Goal: Task Accomplishment & Management: Complete application form

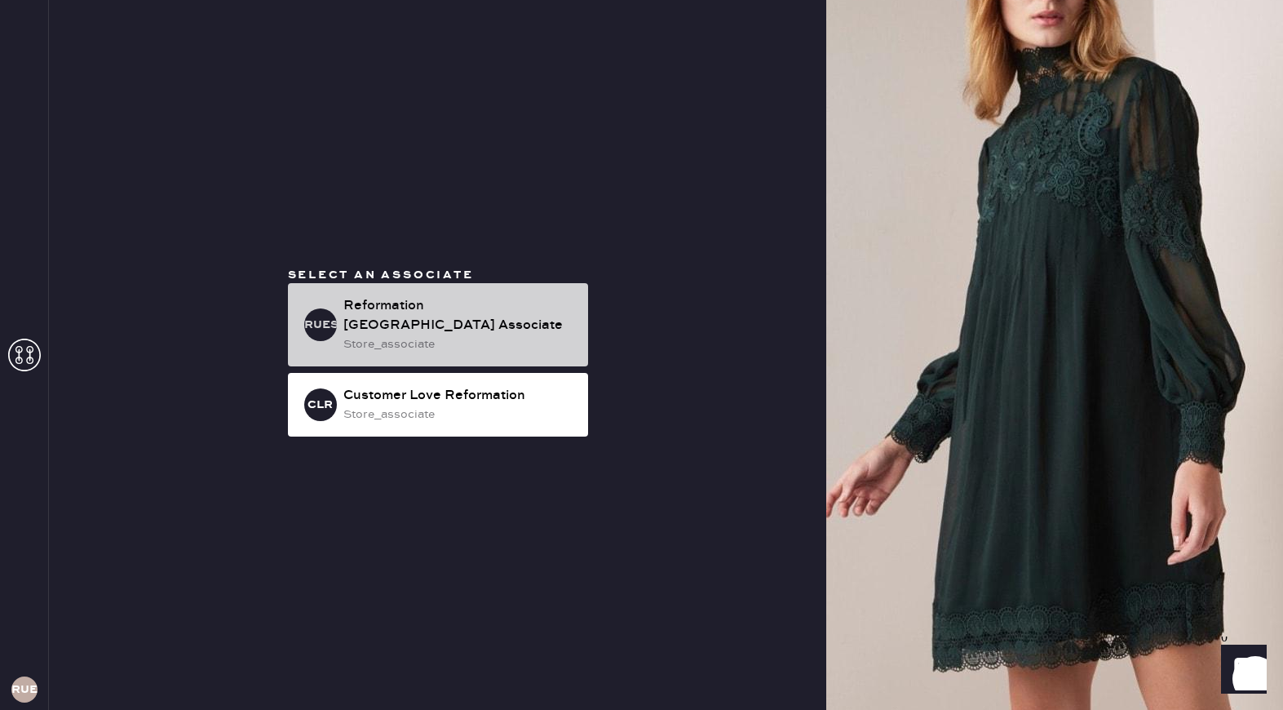
click at [445, 316] on div "Reformation [GEOGRAPHIC_DATA] Associate" at bounding box center [459, 315] width 232 height 39
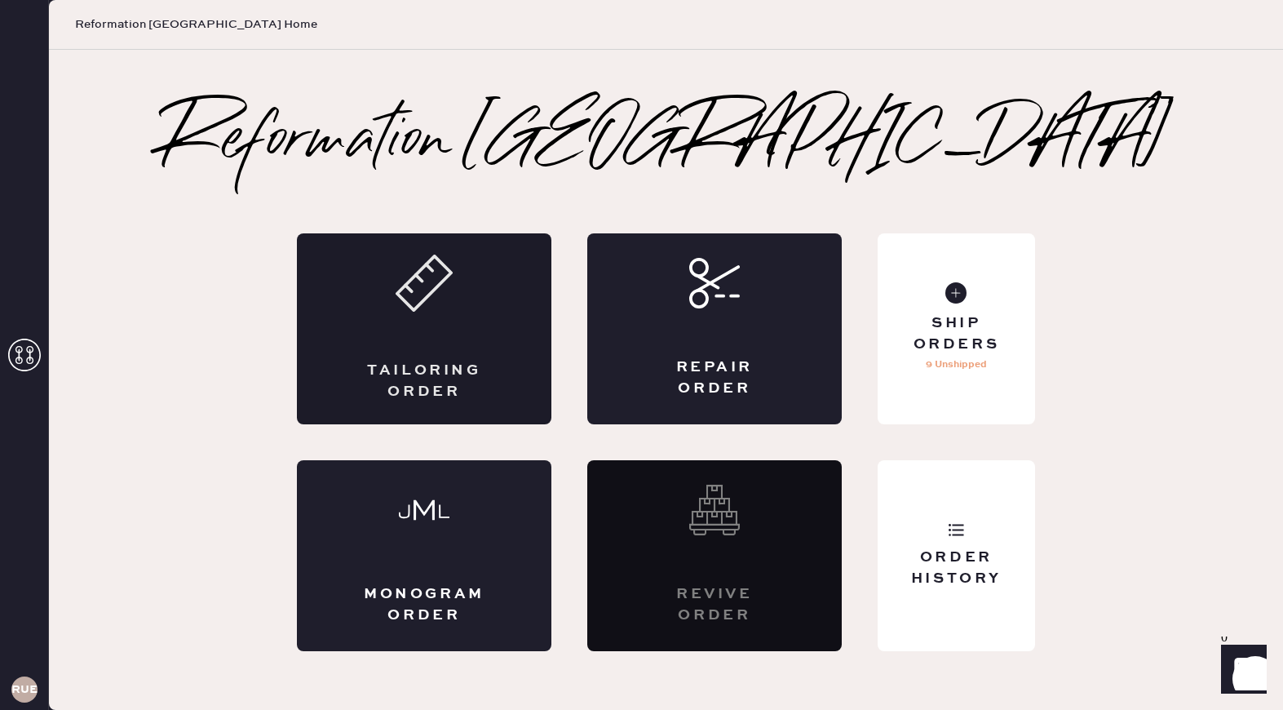
click at [454, 321] on div "Tailoring Order" at bounding box center [424, 328] width 255 height 191
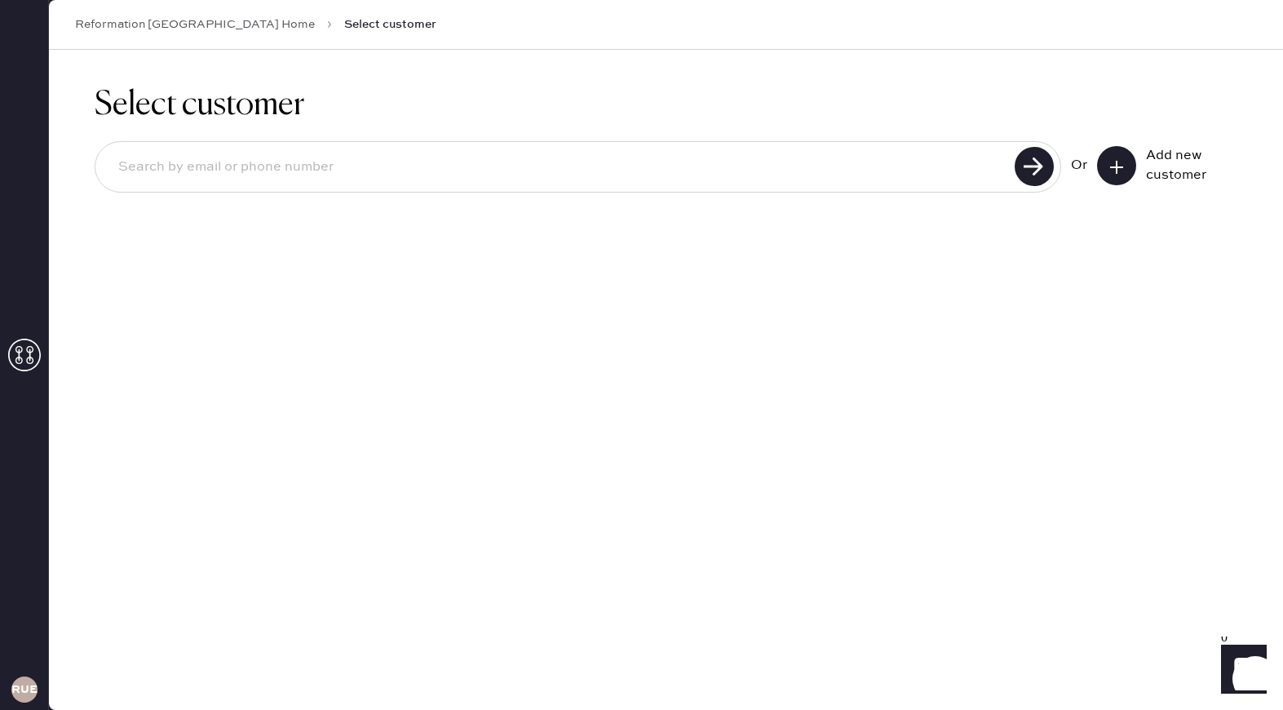
click at [501, 173] on input at bounding box center [557, 167] width 905 height 38
type input "[EMAIL_ADDRESS][DOMAIN_NAME]"
click at [1025, 164] on use at bounding box center [1034, 166] width 39 height 39
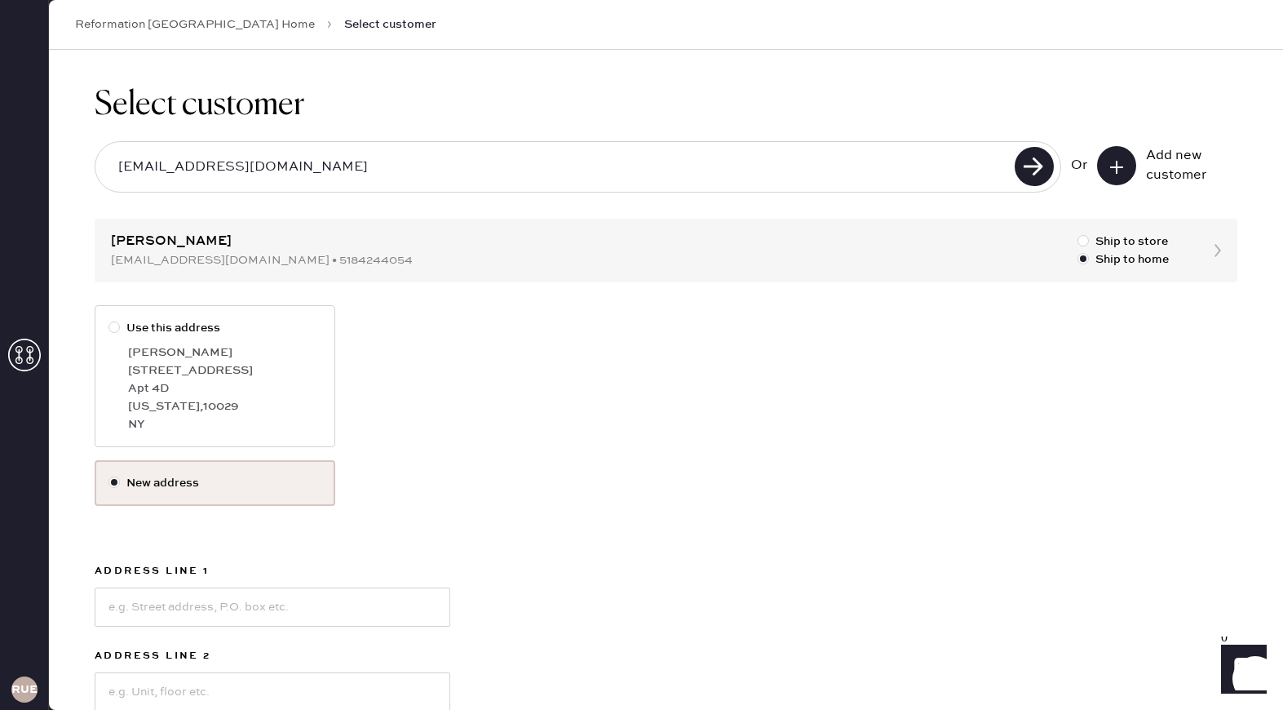
click at [116, 327] on div at bounding box center [113, 326] width 11 height 11
click at [109, 320] on input "Use this address" at bounding box center [108, 319] width 1 height 1
radio input "true"
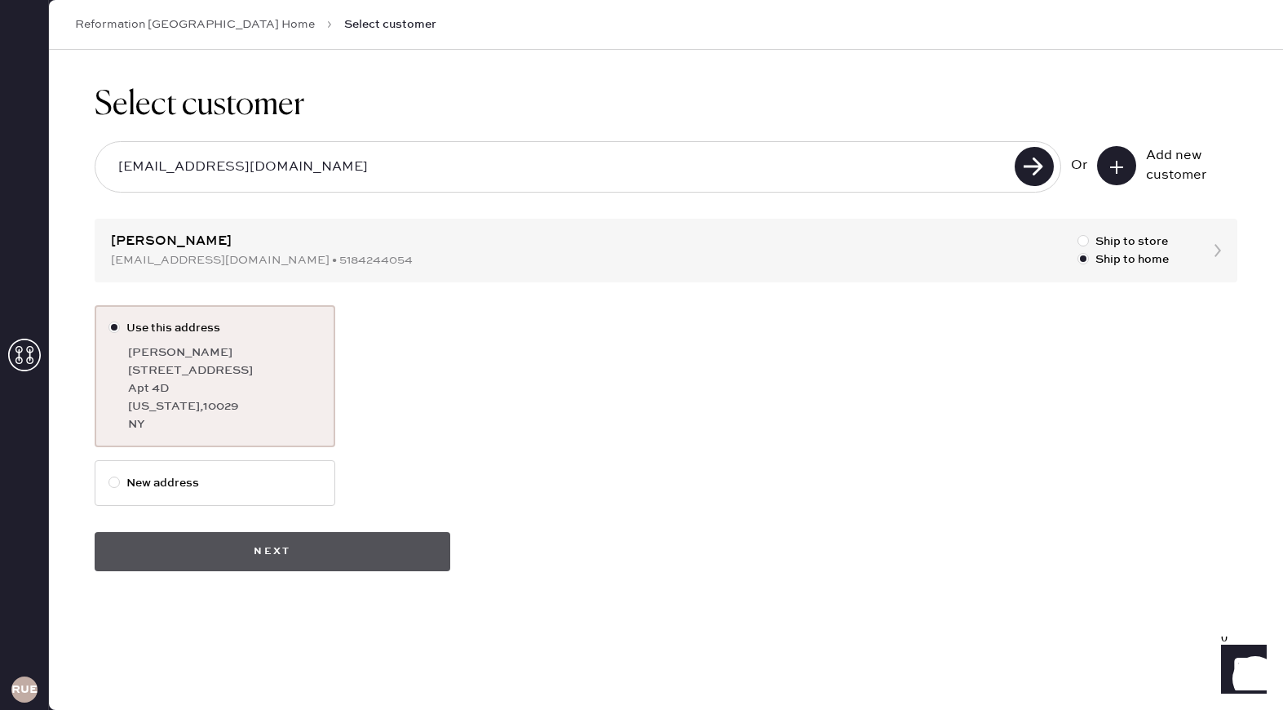
click at [290, 533] on button "Next" at bounding box center [273, 551] width 356 height 39
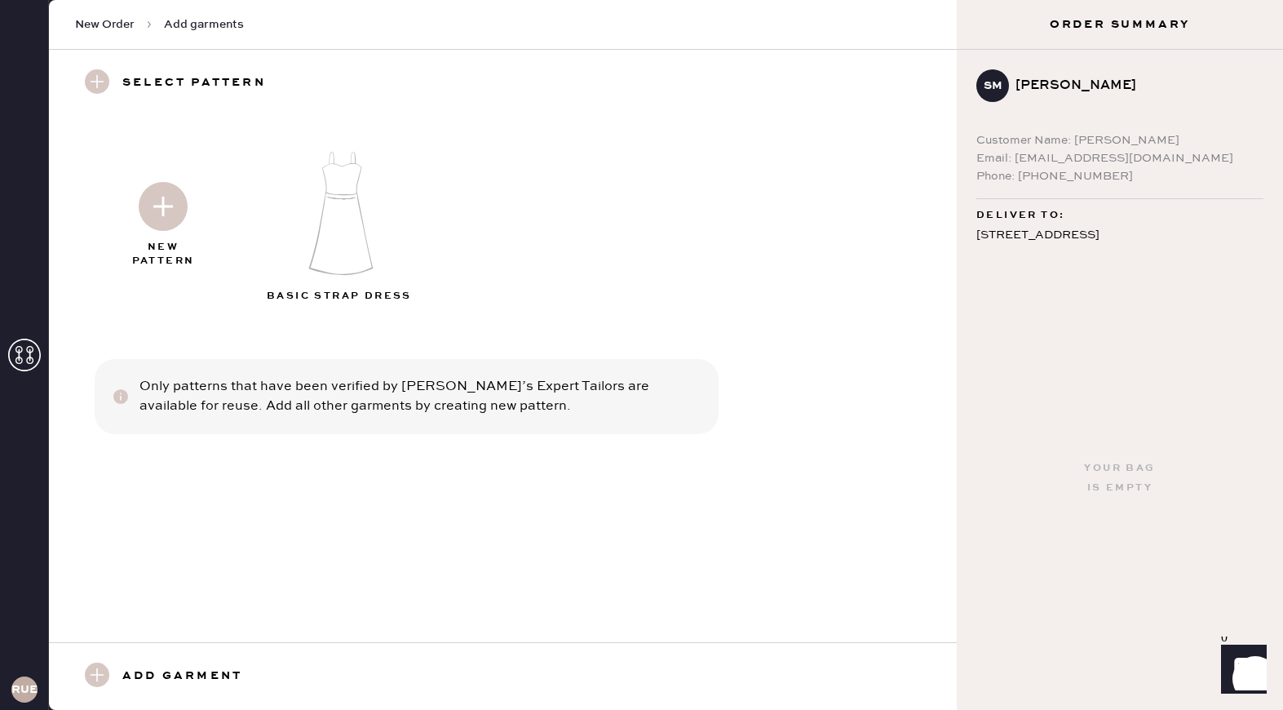
click at [355, 201] on img at bounding box center [341, 213] width 176 height 141
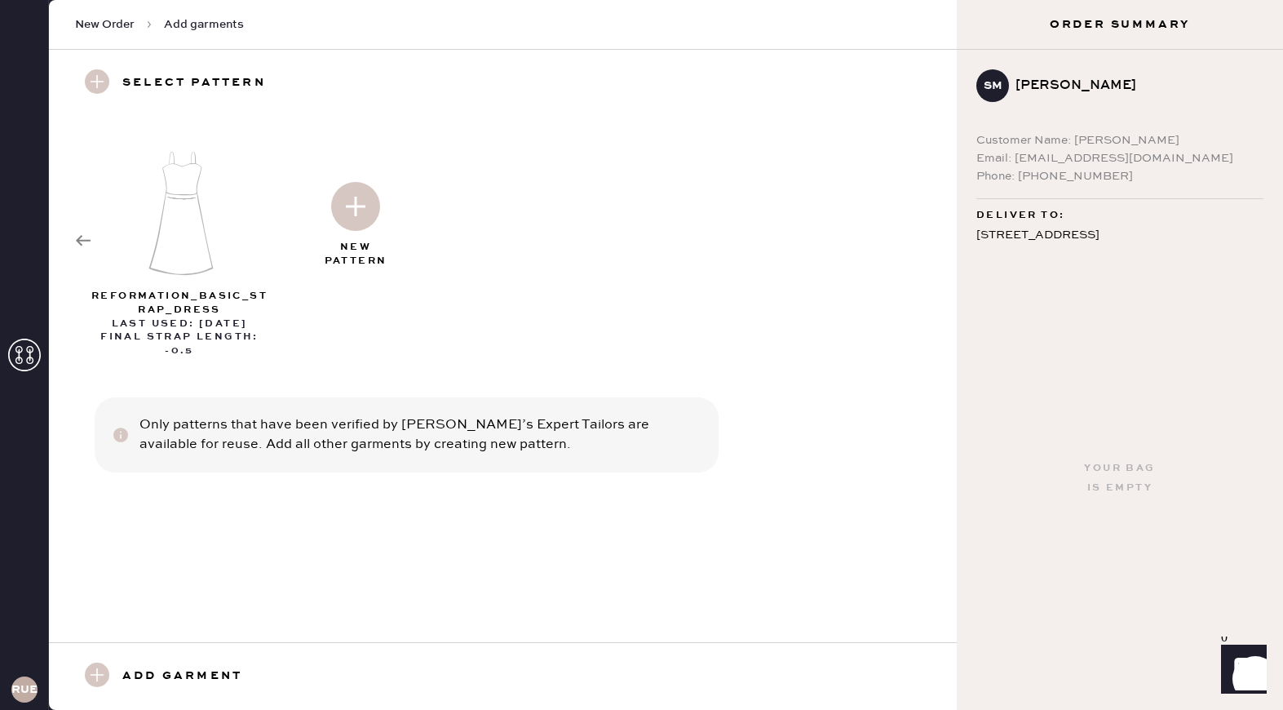
click at [178, 306] on div "reformation_basic_strap_dress" at bounding box center [179, 304] width 176 height 28
select select "6"
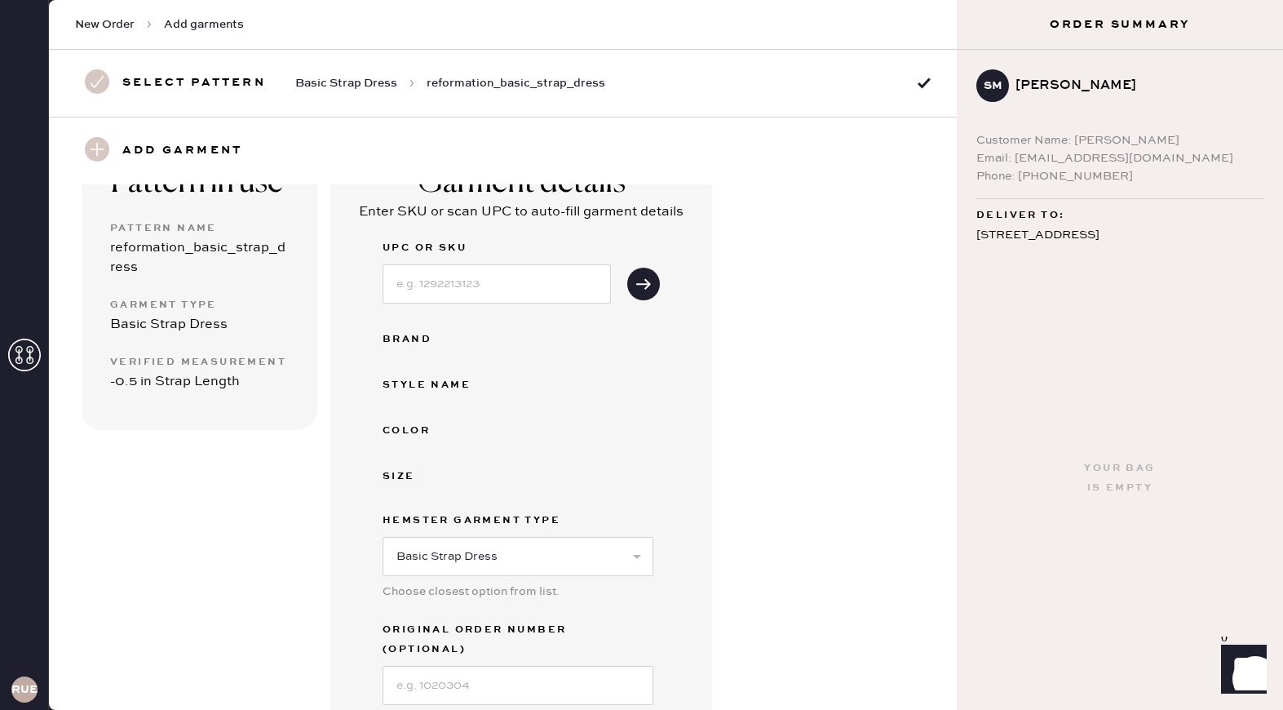
scroll to position [325, 0]
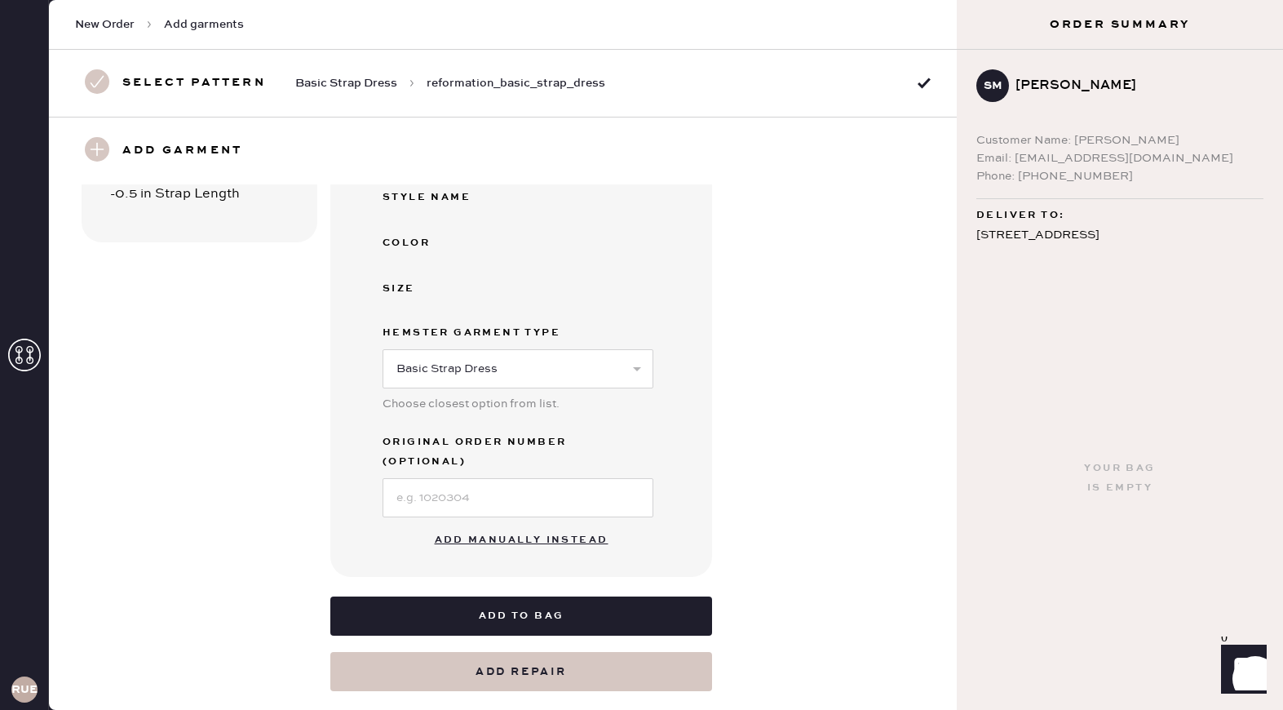
click at [554, 524] on button "Add manually instead" at bounding box center [521, 540] width 193 height 33
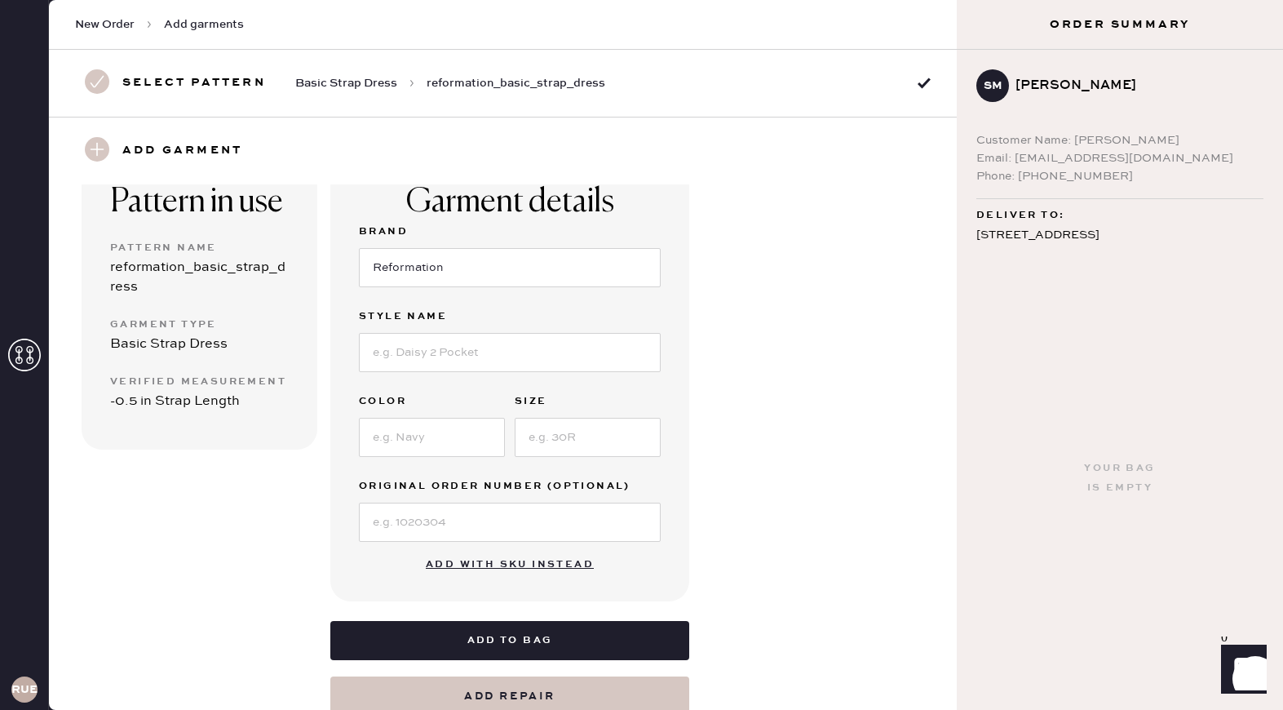
scroll to position [0, 0]
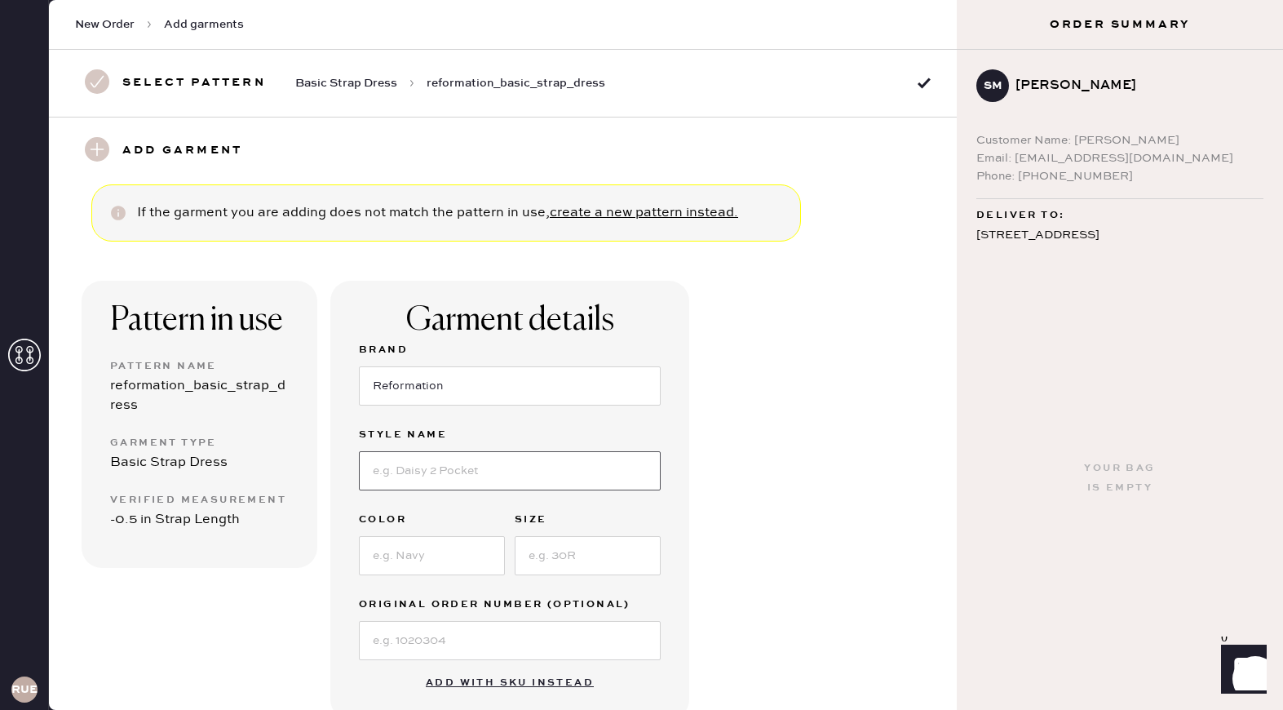
click at [498, 474] on input at bounding box center [510, 470] width 302 height 39
type input "[PERSON_NAME] Denim Mini Dress"
click at [448, 555] on input at bounding box center [432, 555] width 146 height 39
type input "[PERSON_NAME]"
click at [596, 563] on input at bounding box center [588, 555] width 146 height 39
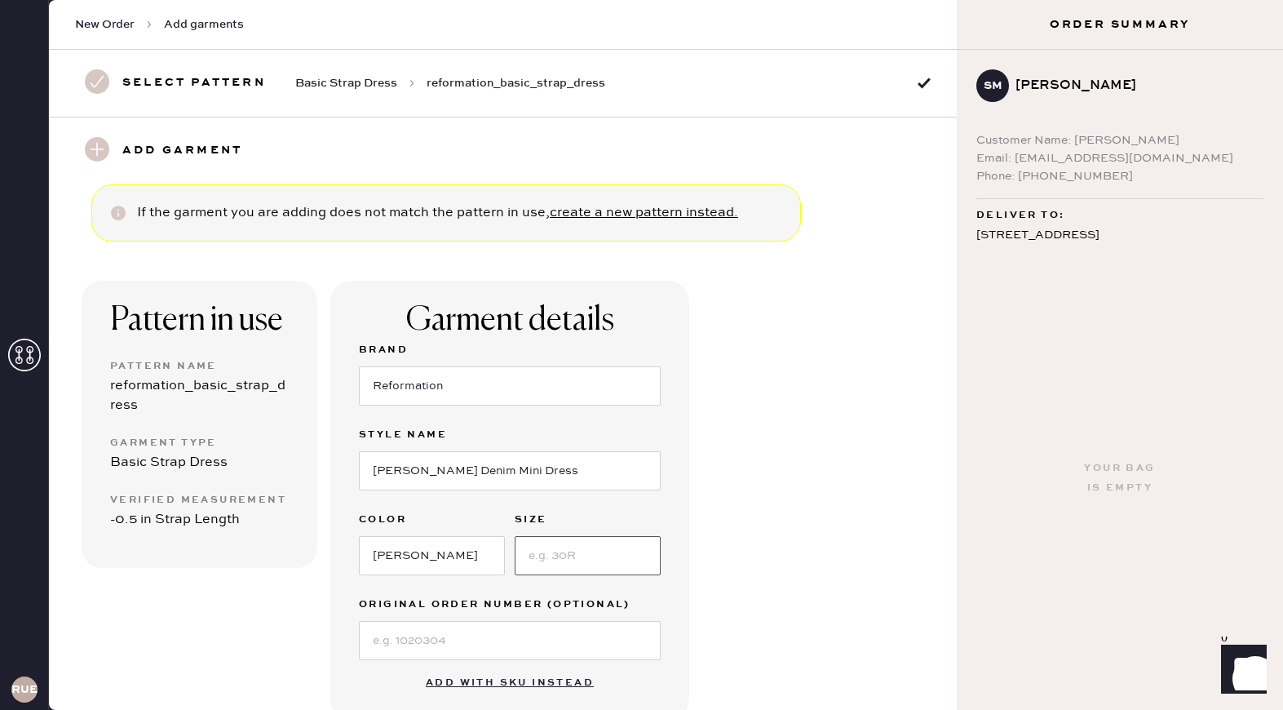
type input "XS"
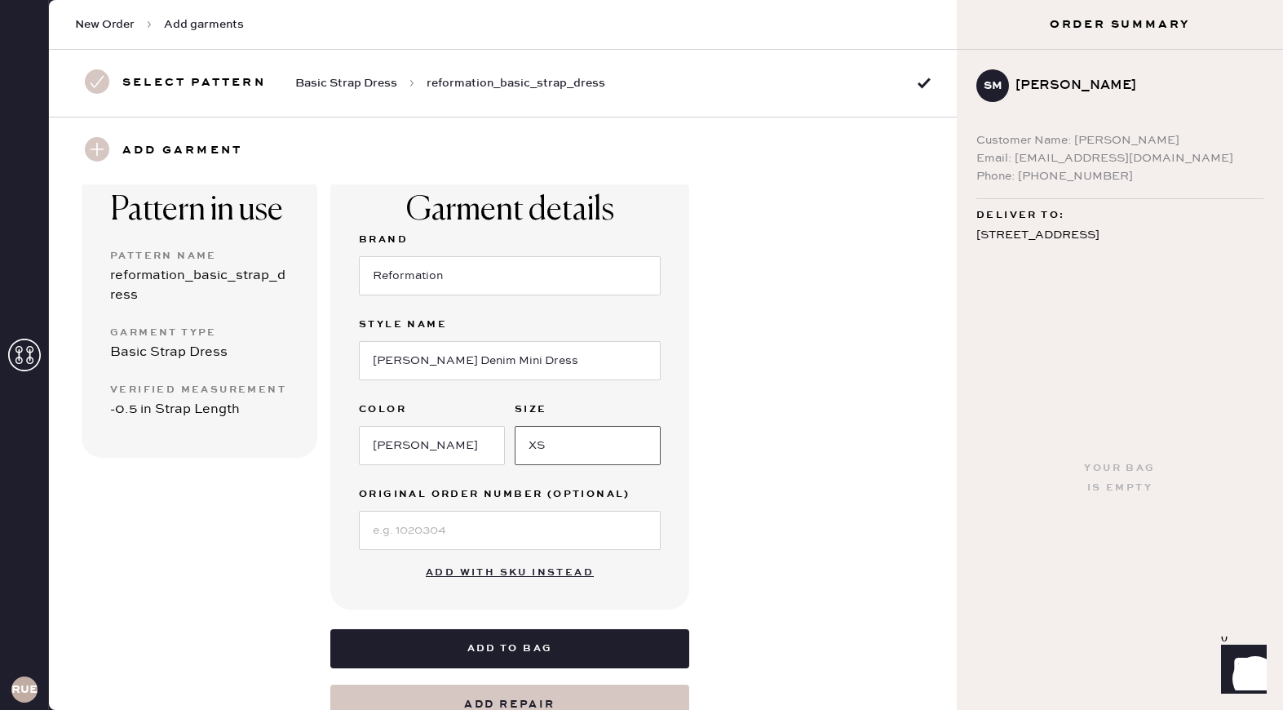
scroll to position [162, 0]
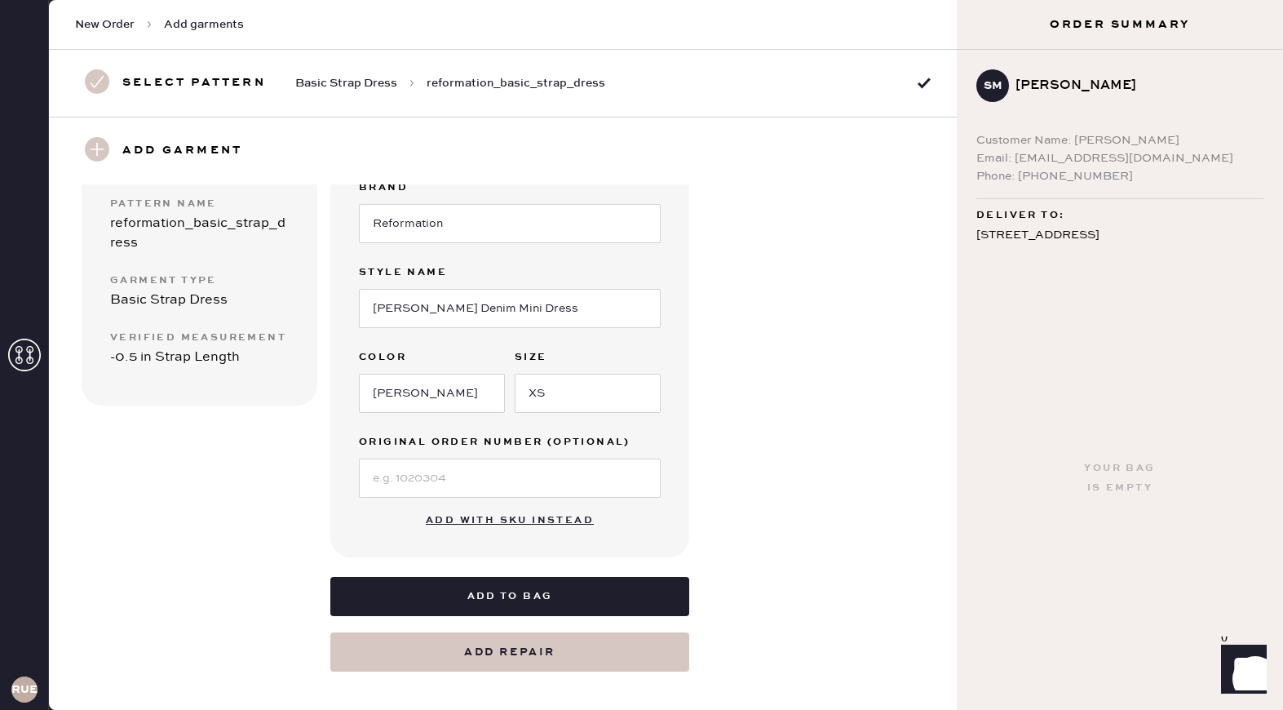
click at [497, 656] on button "Add repair" at bounding box center [509, 651] width 359 height 39
select select "6"
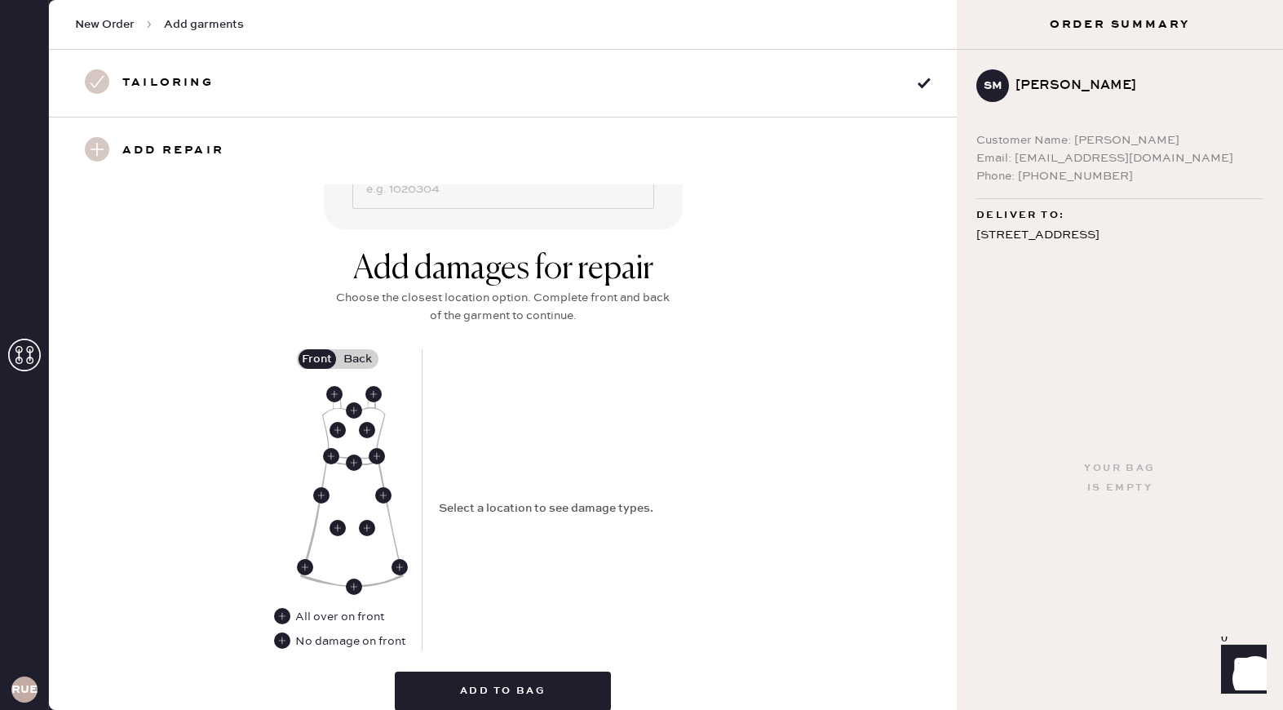
scroll to position [457, 0]
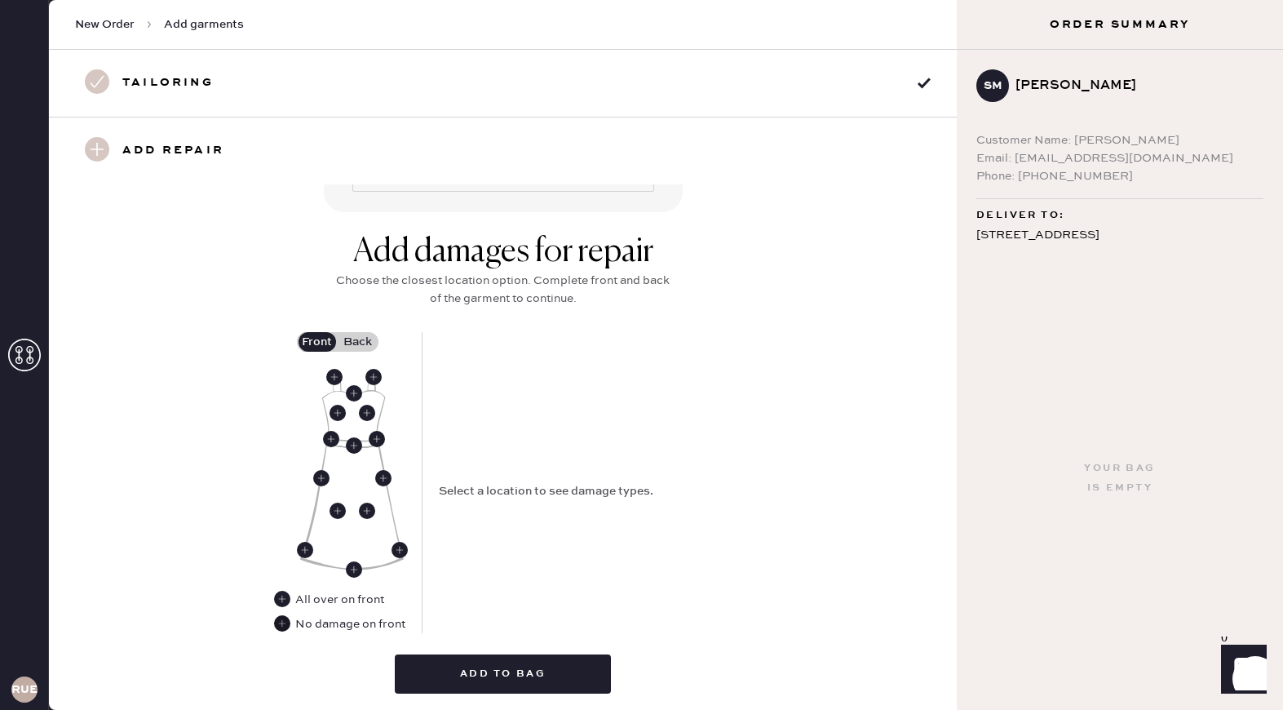
click at [284, 627] on use at bounding box center [282, 623] width 16 height 16
click at [355, 346] on label "Back" at bounding box center [358, 342] width 41 height 20
click at [358, 342] on input "Back" at bounding box center [358, 342] width 0 height 0
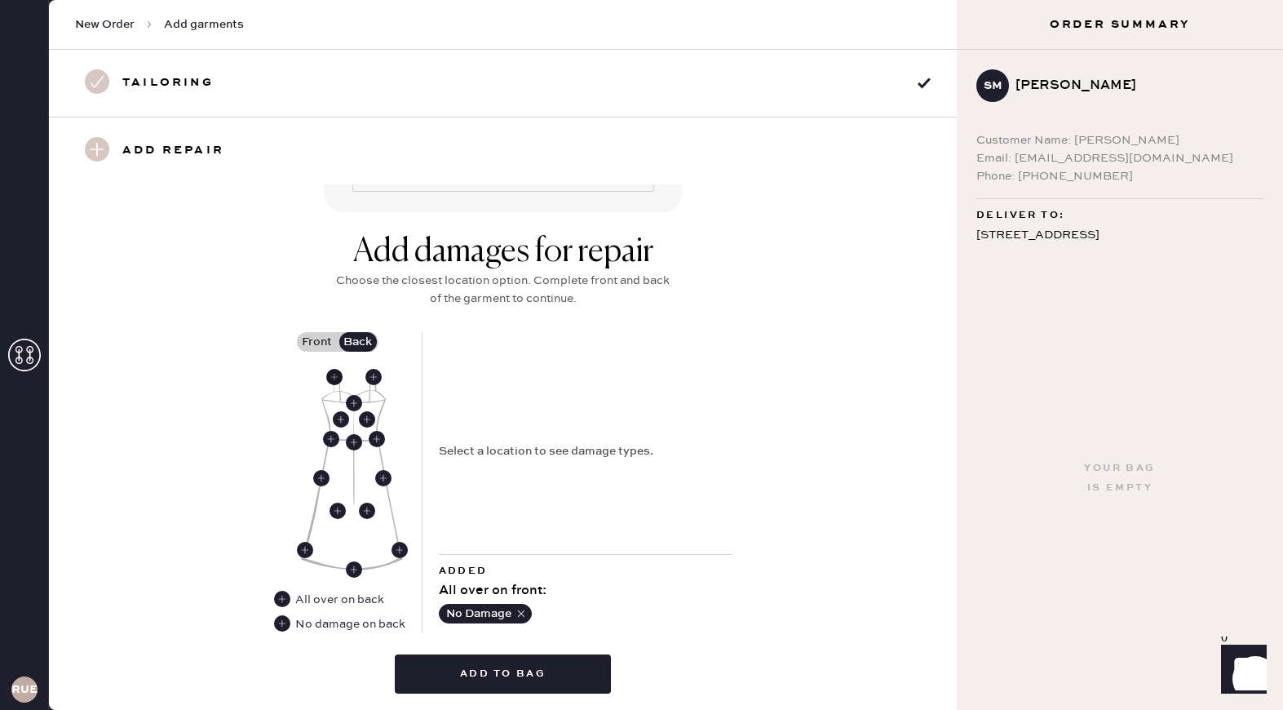
click at [334, 377] on use at bounding box center [334, 377] width 16 height 16
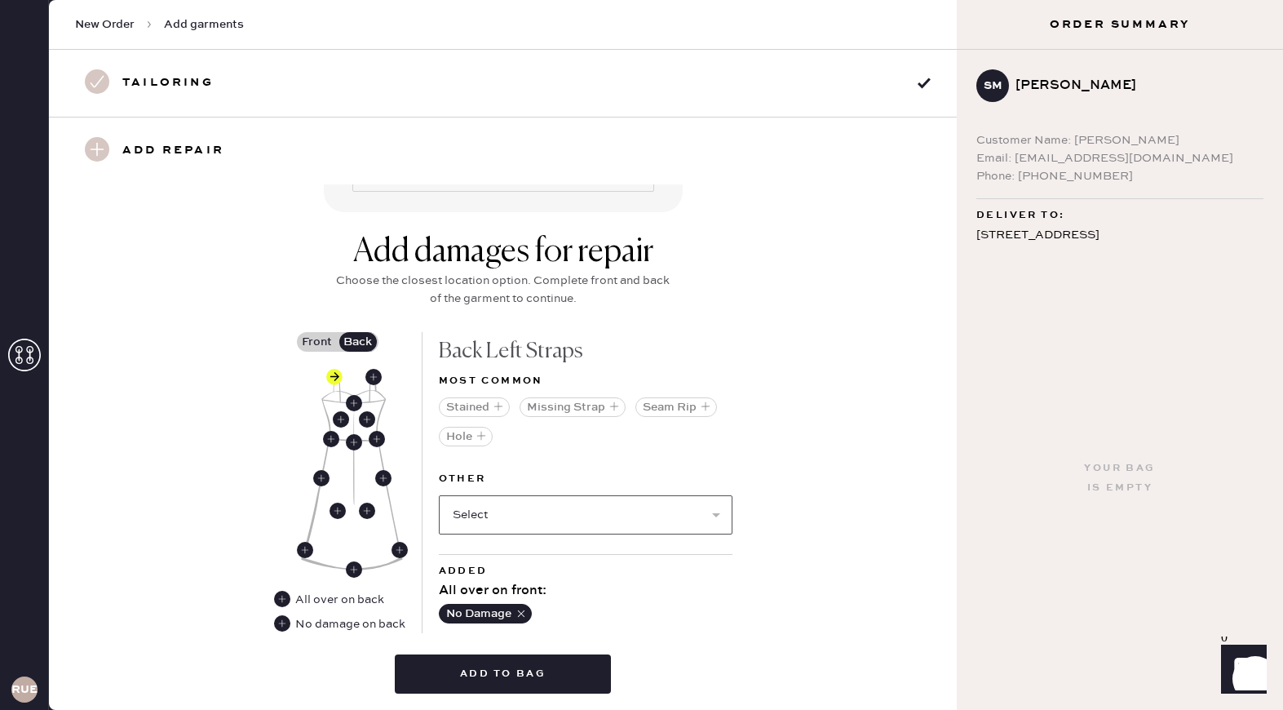
click at [710, 518] on select "Select Broken / Ripped Hem Broken Beads Broken Belt Loop Broken Button Broken C…" at bounding box center [586, 514] width 294 height 39
click at [708, 405] on icon "button" at bounding box center [706, 406] width 10 height 10
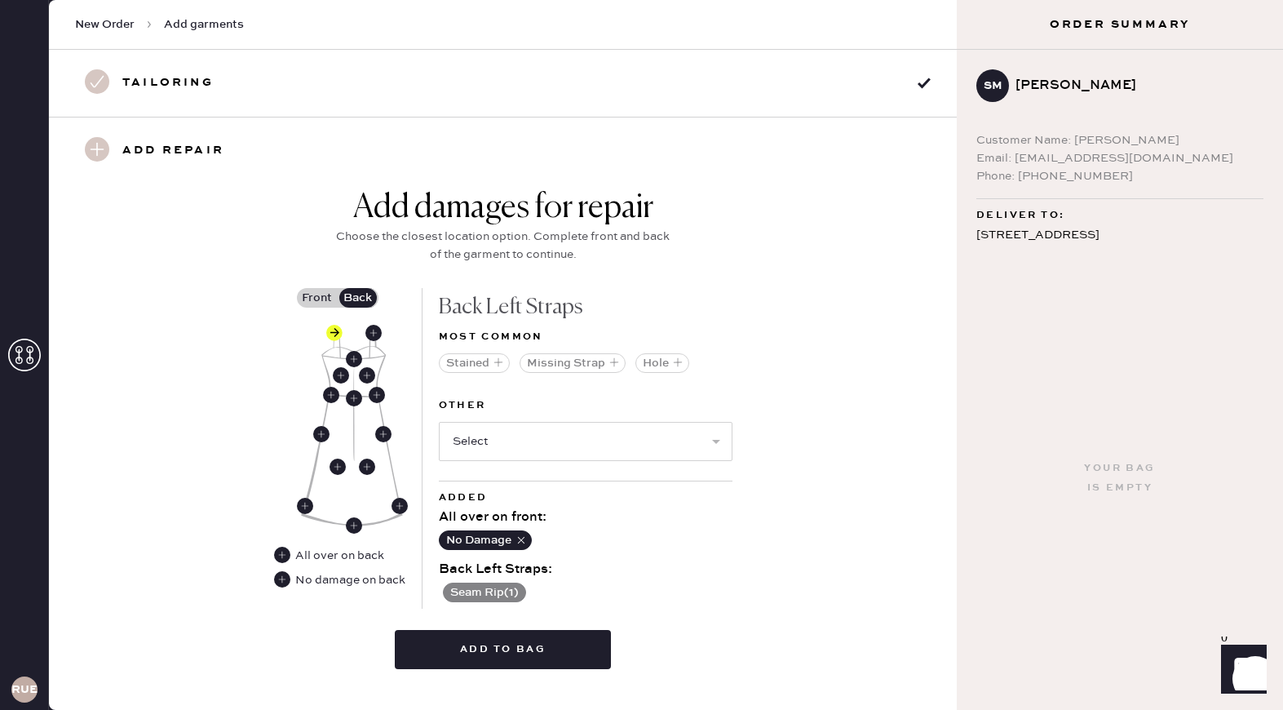
scroll to position [531, 0]
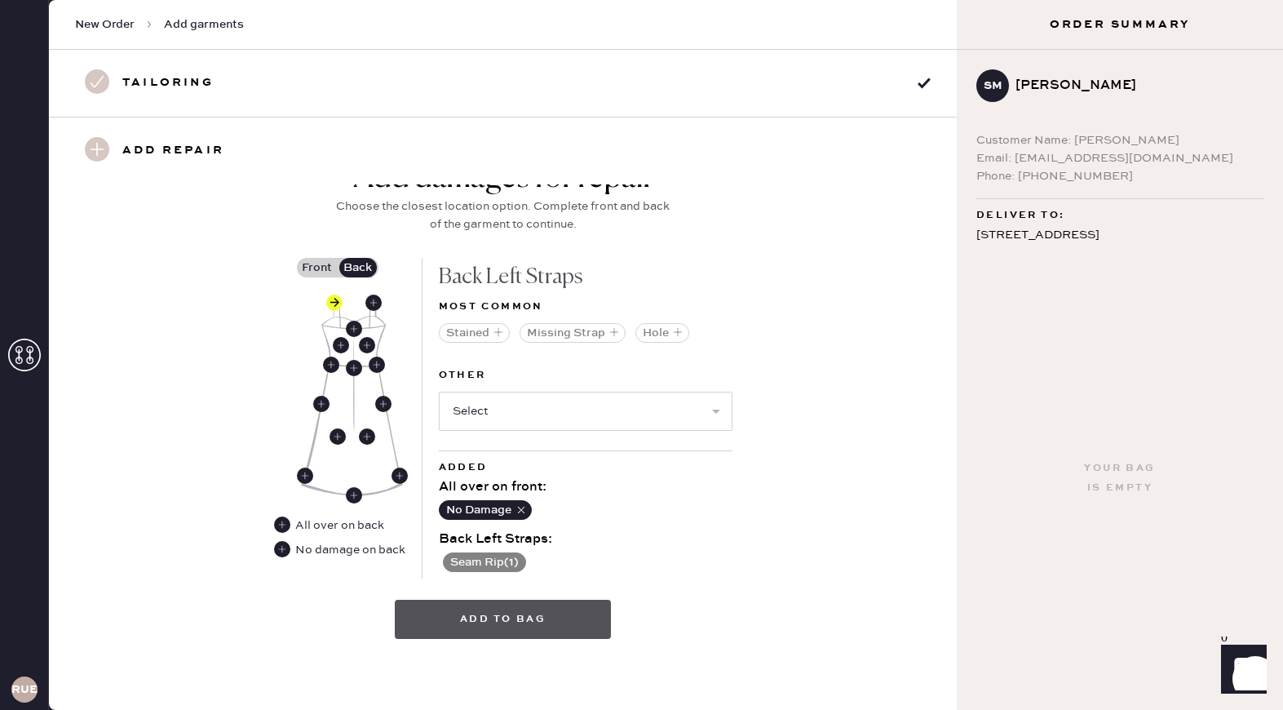
click at [484, 626] on button "Add to bag" at bounding box center [503, 619] width 216 height 39
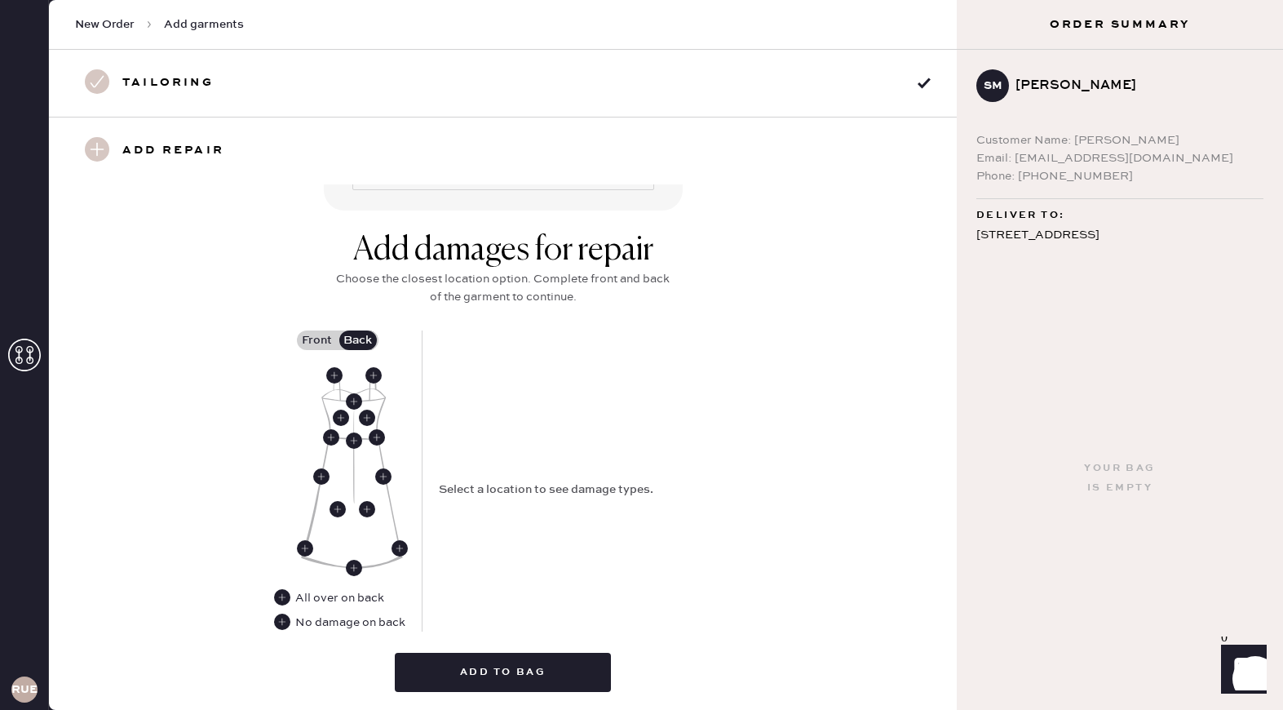
scroll to position [0, 0]
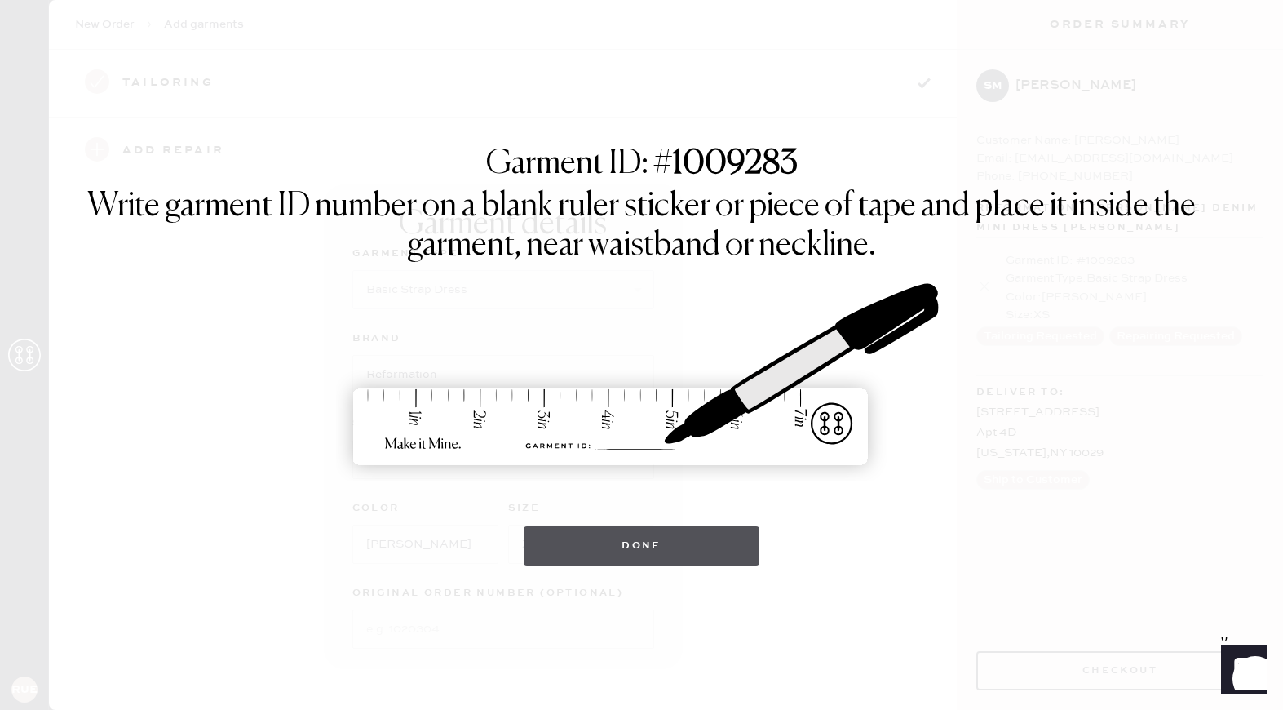
click at [657, 548] on button "Done" at bounding box center [642, 545] width 236 height 39
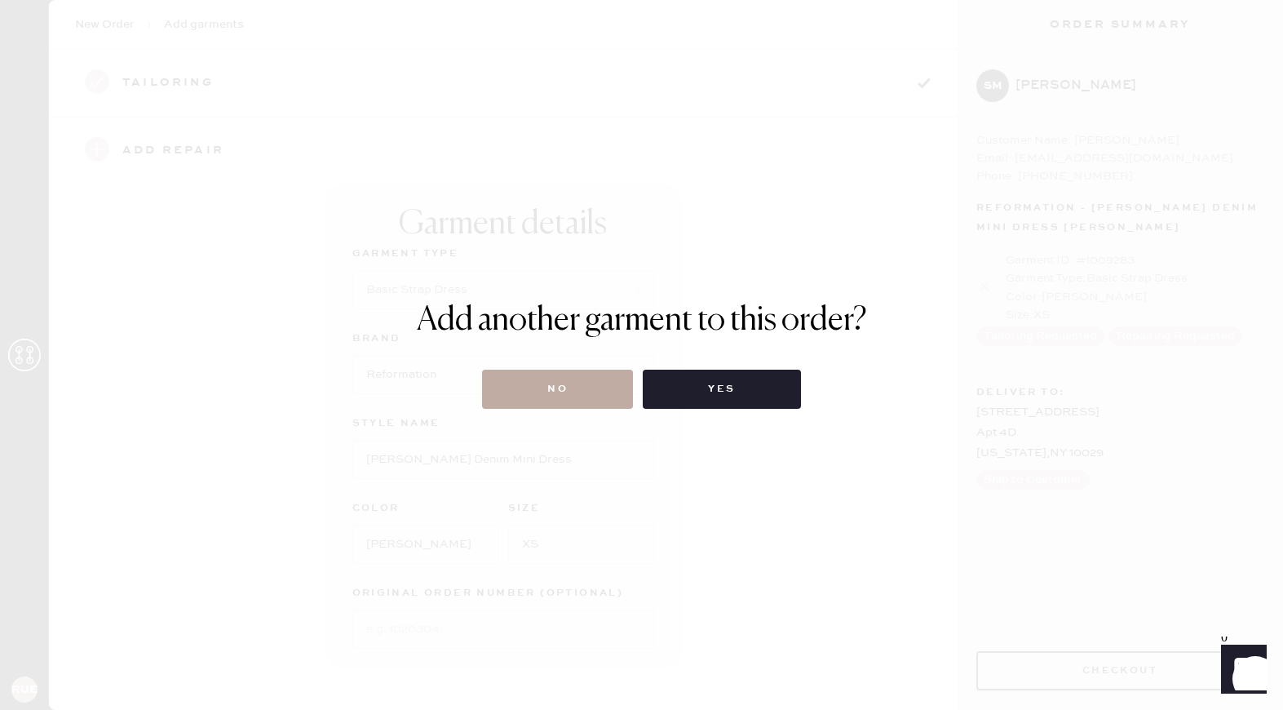
click at [580, 400] on button "No" at bounding box center [557, 389] width 151 height 39
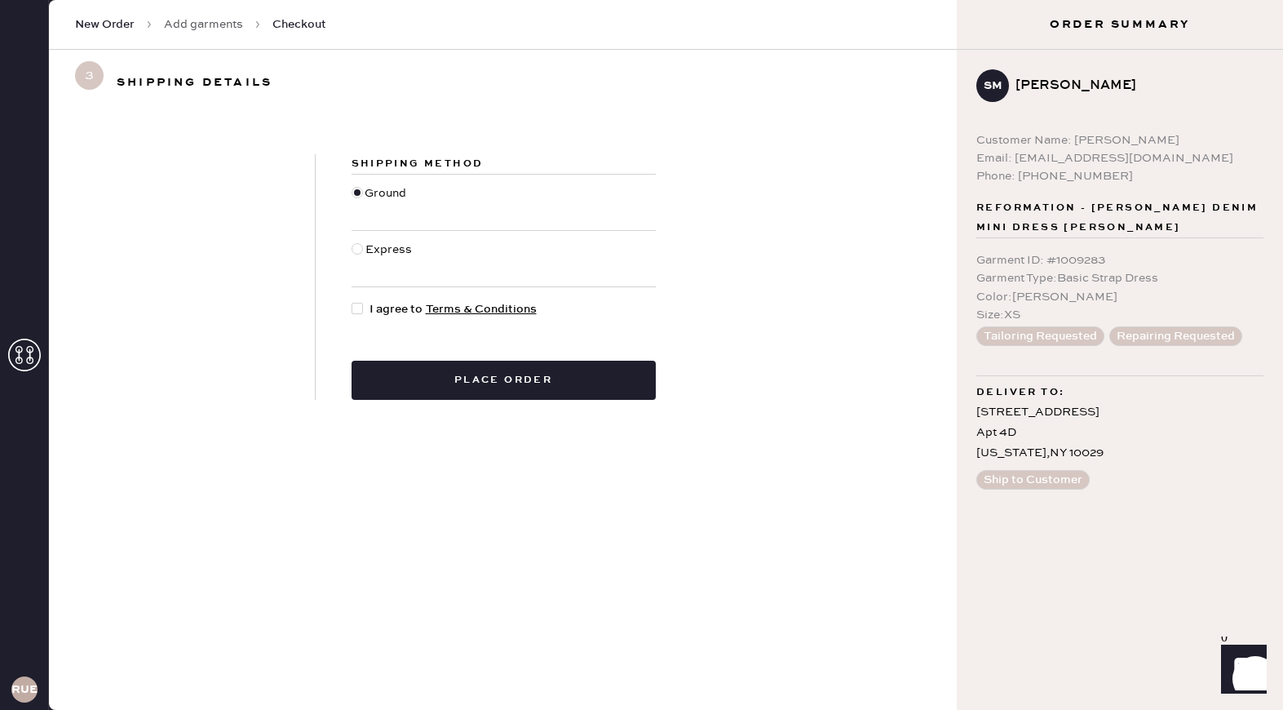
click at [113, 22] on span "New Order" at bounding box center [105, 24] width 60 height 16
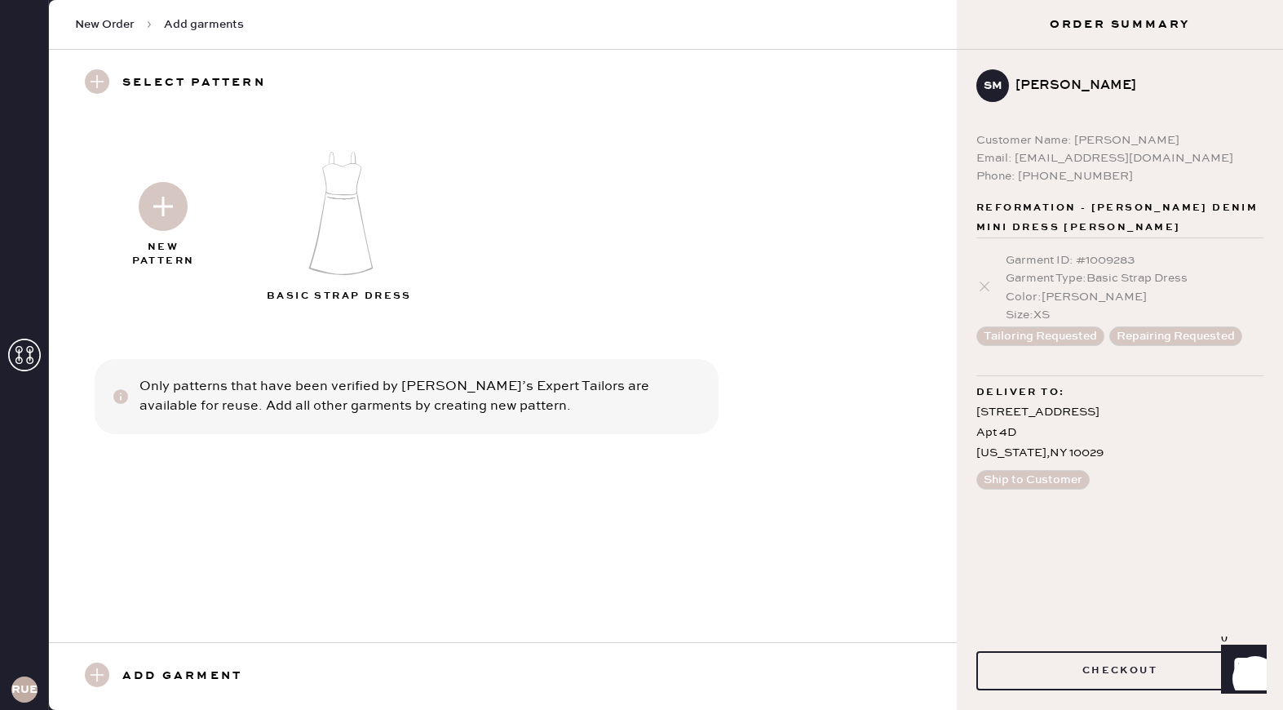
click at [345, 197] on img at bounding box center [341, 213] width 176 height 141
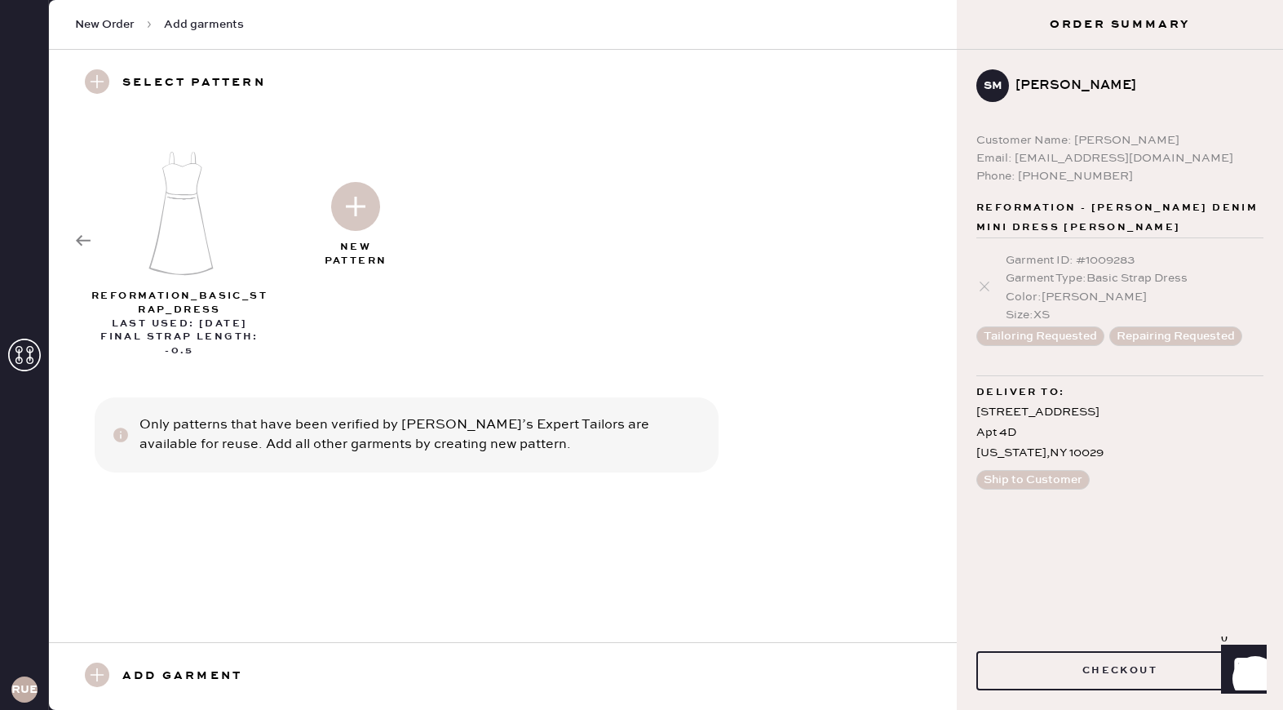
click at [162, 306] on div "reformation_basic_strap_dress" at bounding box center [179, 304] width 176 height 28
select select "6"
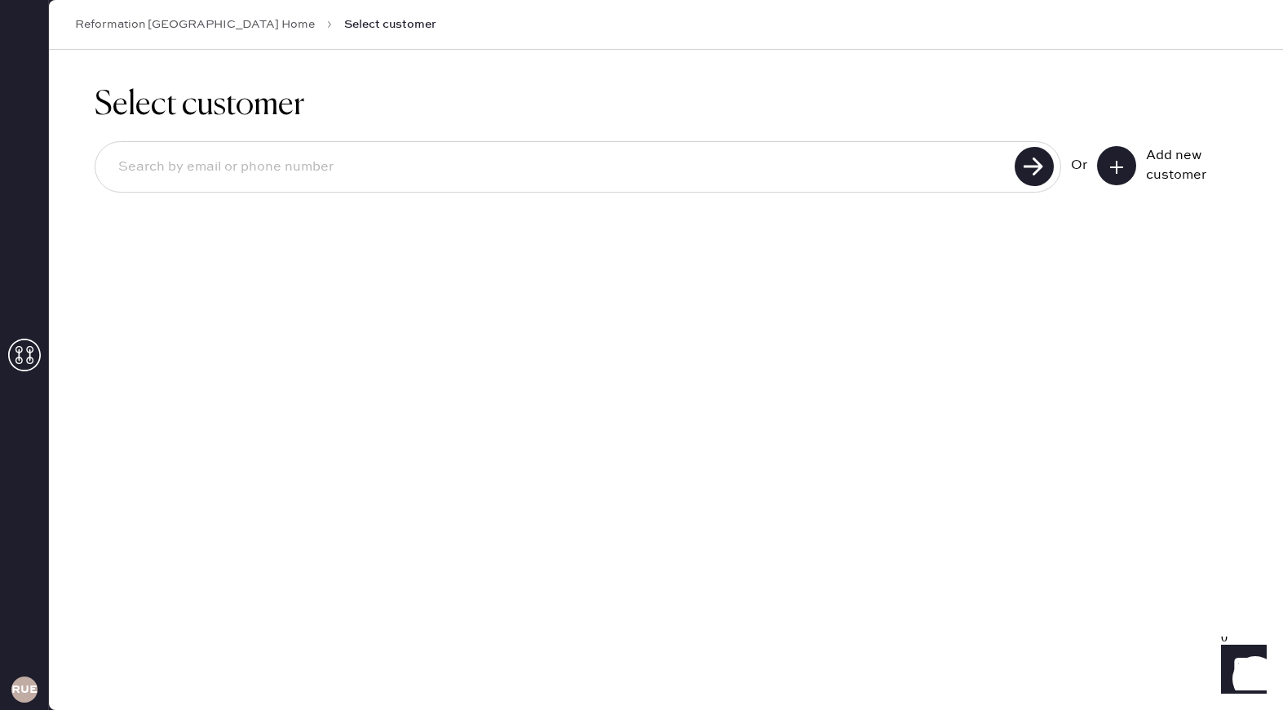
click at [846, 177] on input at bounding box center [557, 167] width 905 height 38
type input "[EMAIL_ADDRESS][DOMAIN_NAME]"
click at [1033, 161] on use at bounding box center [1034, 166] width 39 height 39
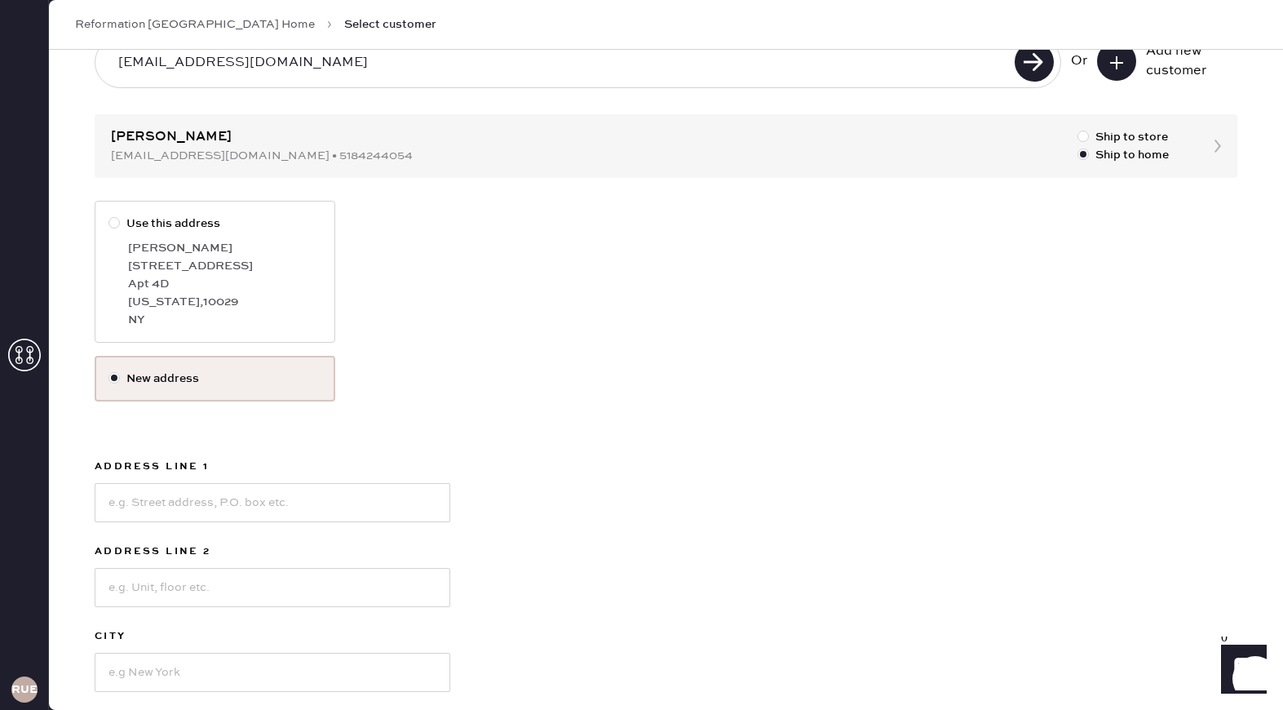
scroll to position [105, 0]
click at [113, 223] on div at bounding box center [113, 221] width 11 height 11
click at [109, 215] on input "Use this address" at bounding box center [108, 214] width 1 height 1
radio input "true"
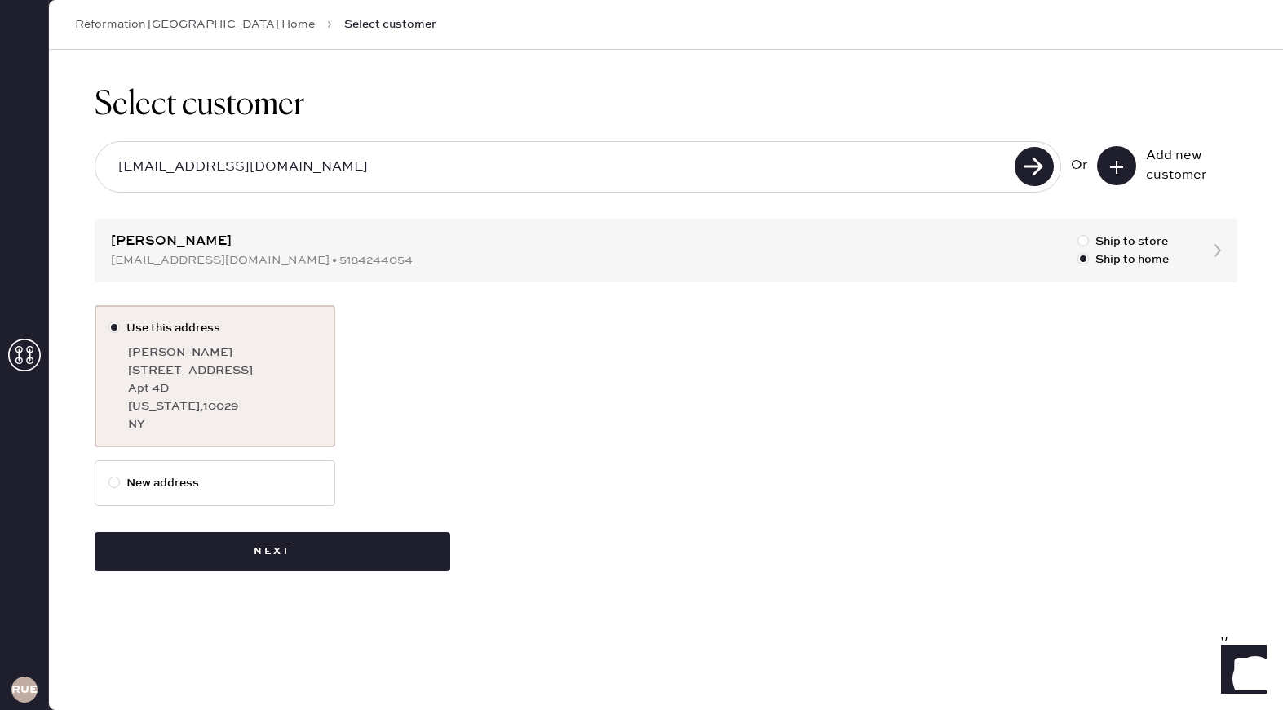
scroll to position [0, 0]
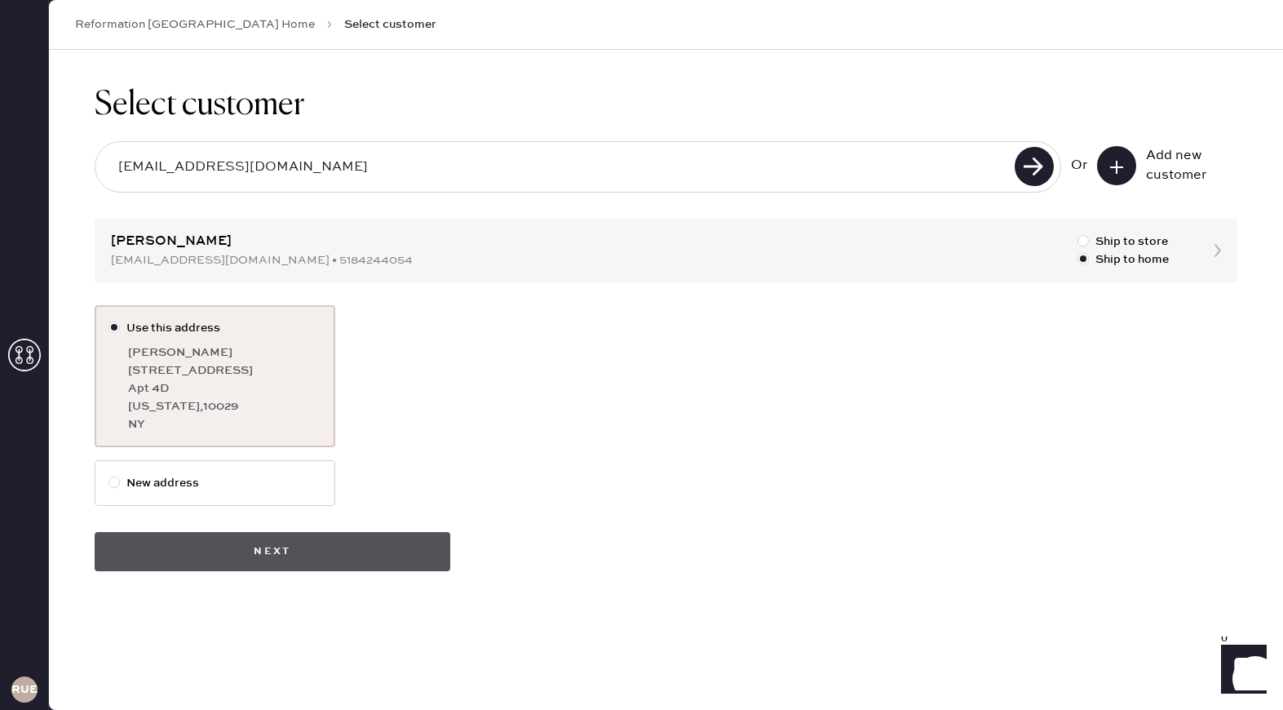
click at [378, 556] on button "Next" at bounding box center [273, 551] width 356 height 39
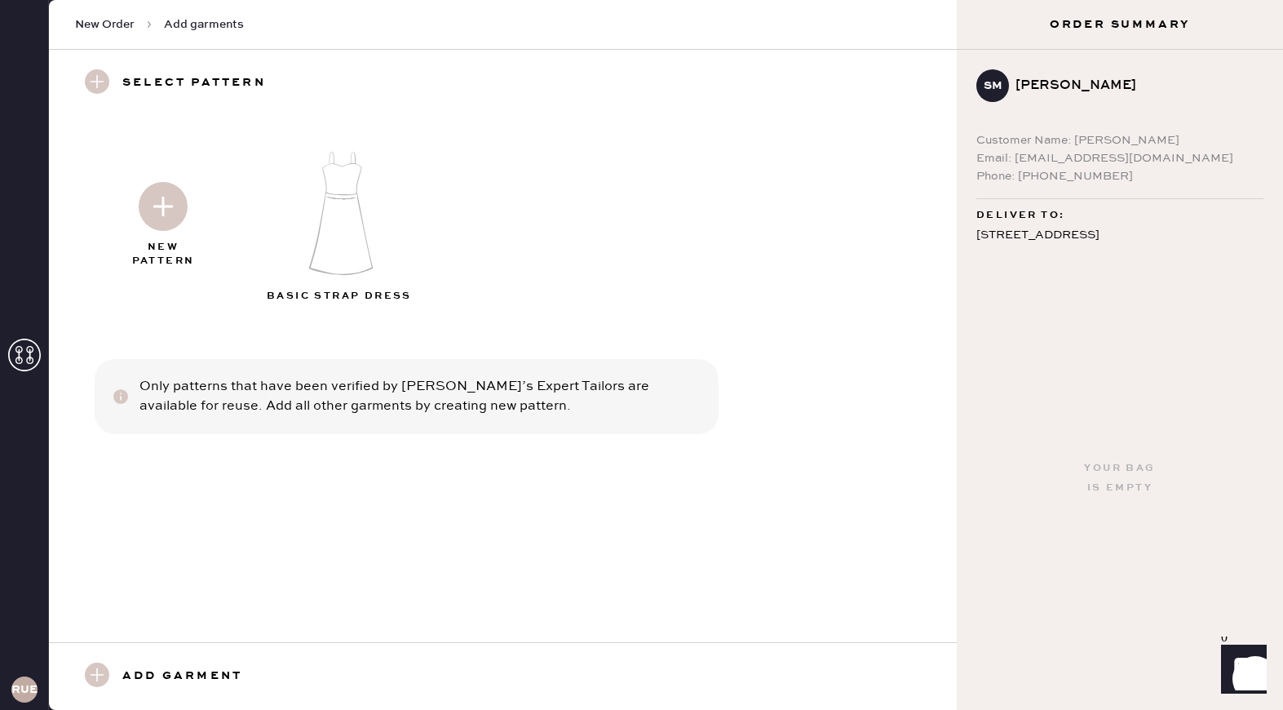
click at [169, 215] on img at bounding box center [163, 206] width 49 height 49
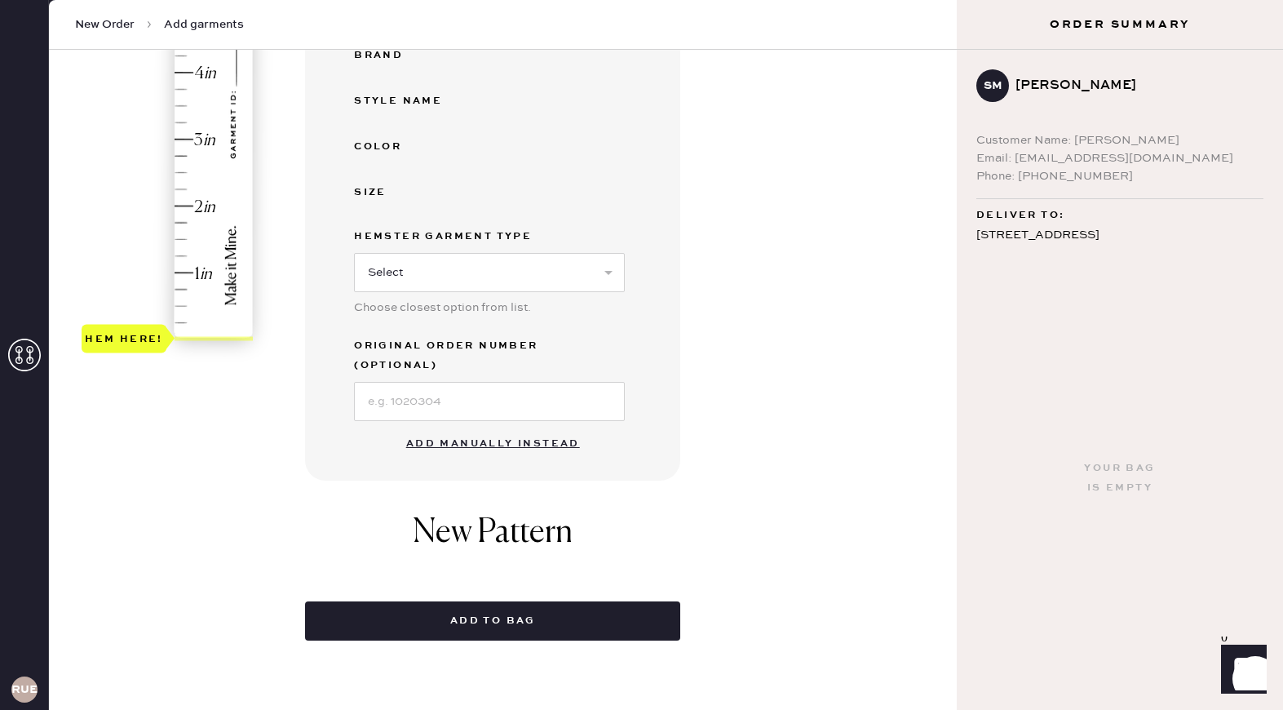
scroll to position [366, 0]
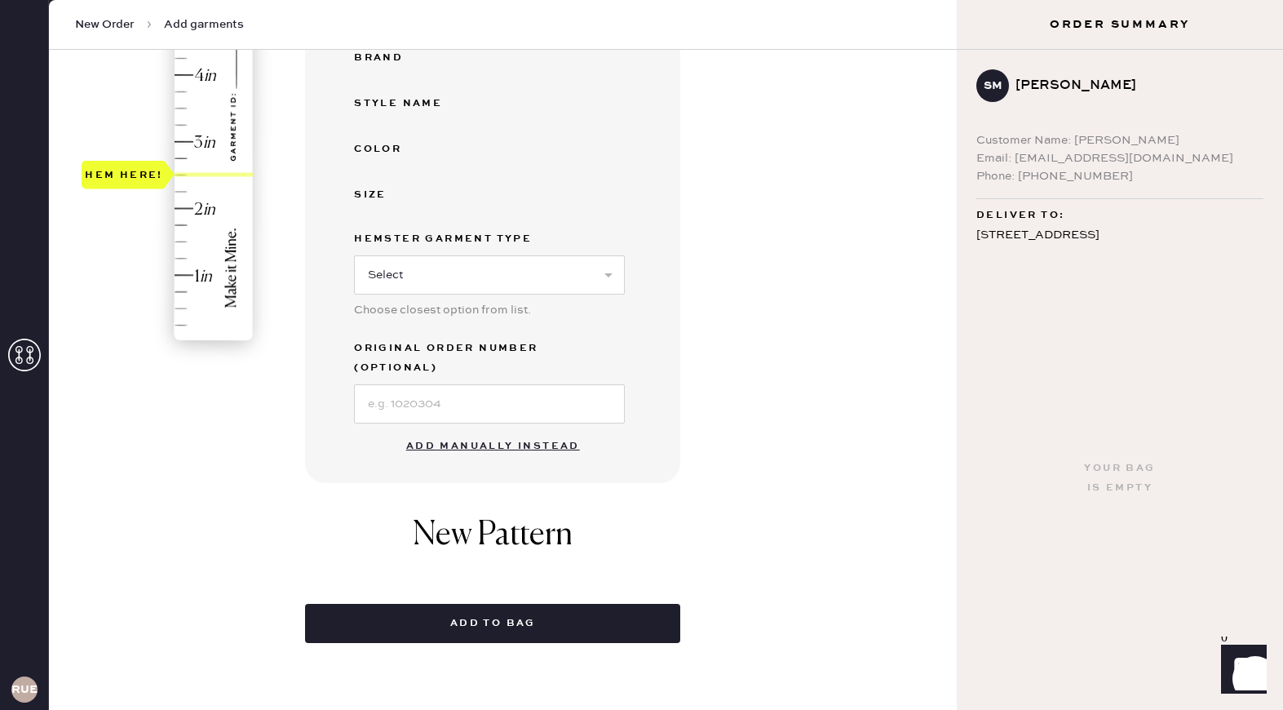
drag, startPoint x: 126, startPoint y: 333, endPoint x: 131, endPoint y: 166, distance: 167.3
click at [131, 166] on div "Hem here!" at bounding box center [124, 175] width 78 height 20
drag, startPoint x: 131, startPoint y: 170, endPoint x: 131, endPoint y: 157, distance: 13.1
click at [131, 157] on div "Hem here!" at bounding box center [124, 158] width 78 height 20
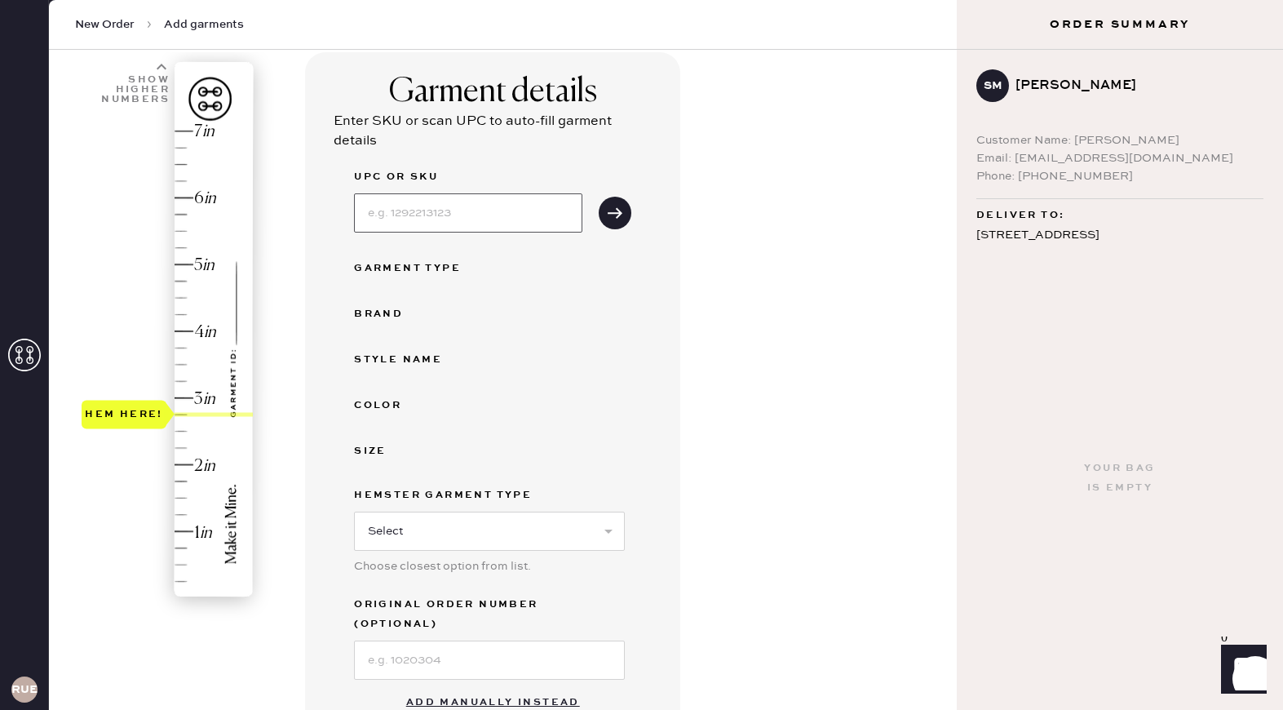
click at [451, 206] on input at bounding box center [468, 212] width 228 height 39
click at [401, 375] on div "UPC or SKU Garment Type Brand Style name Color Size Hemster Garment Type Select…" at bounding box center [492, 423] width 277 height 512
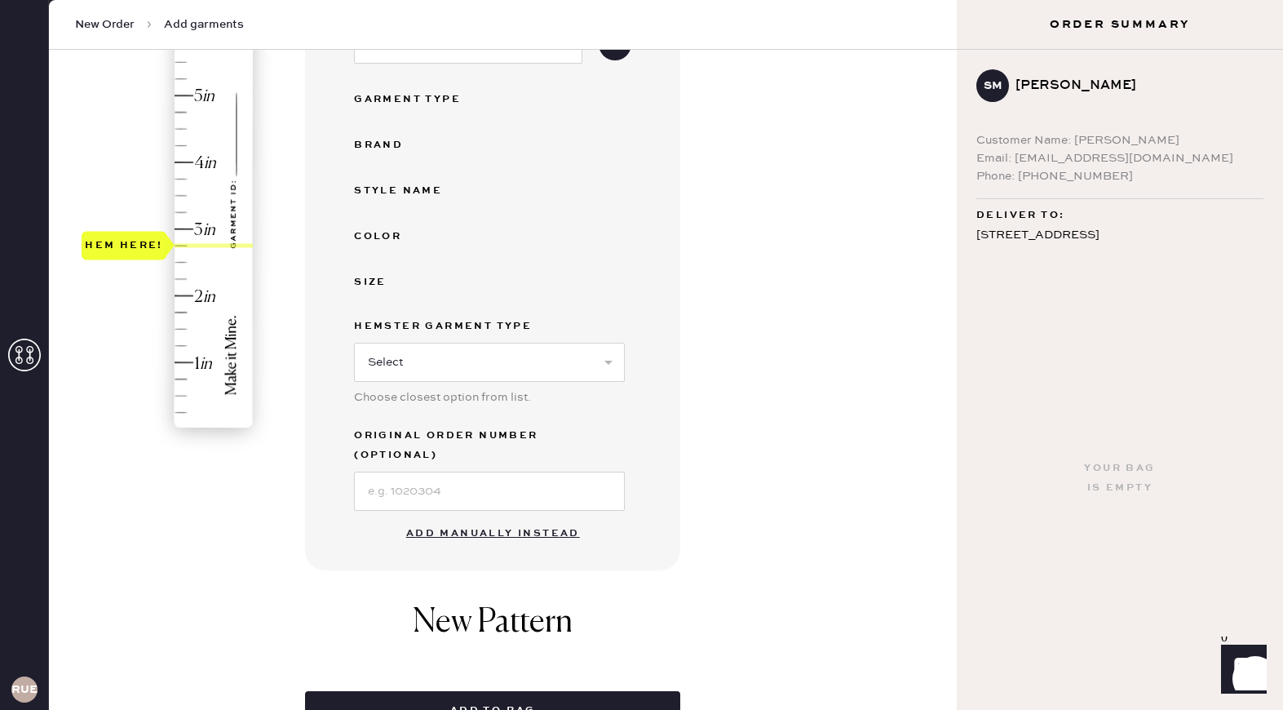
scroll to position [325, 0]
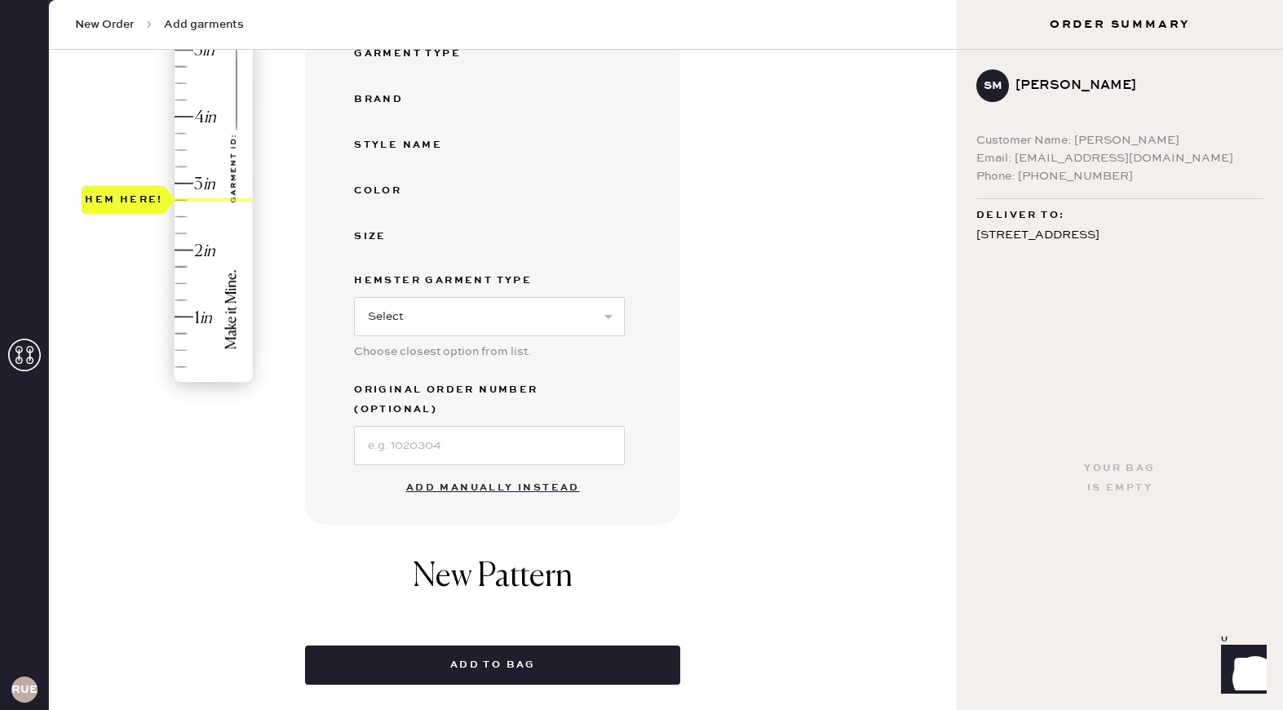
click at [486, 471] on button "Add manually instead" at bounding box center [492, 487] width 193 height 33
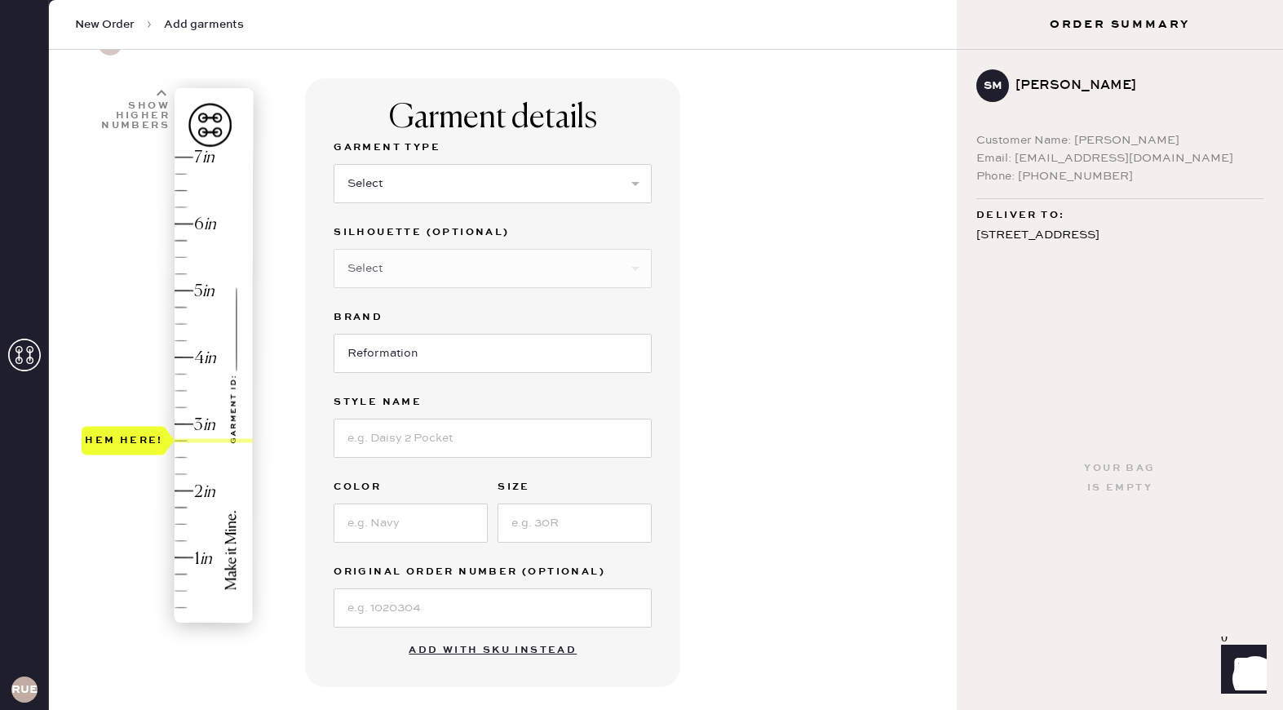
scroll to position [59, 0]
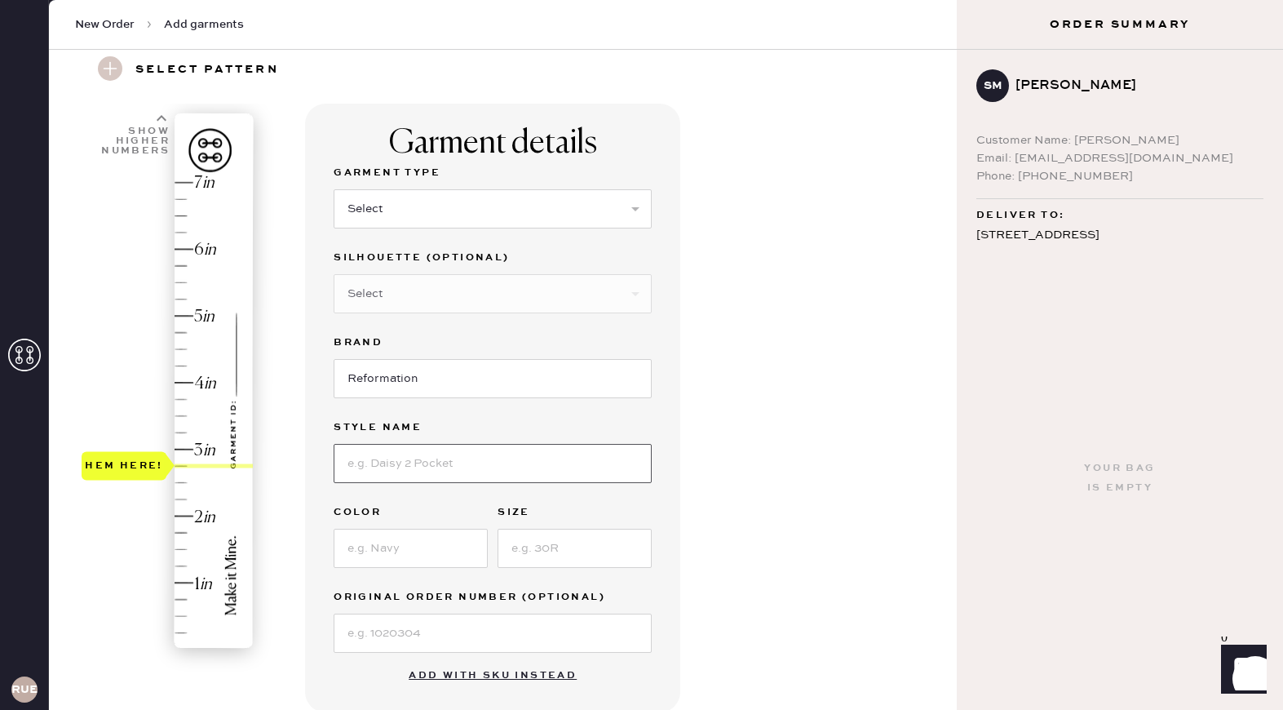
click at [434, 470] on input at bounding box center [493, 463] width 318 height 39
type input "[PERSON_NAME] Denim Mini Dress"
click at [440, 549] on input at bounding box center [411, 548] width 154 height 39
type input "[PERSON_NAME]"
click at [615, 538] on input at bounding box center [575, 548] width 154 height 39
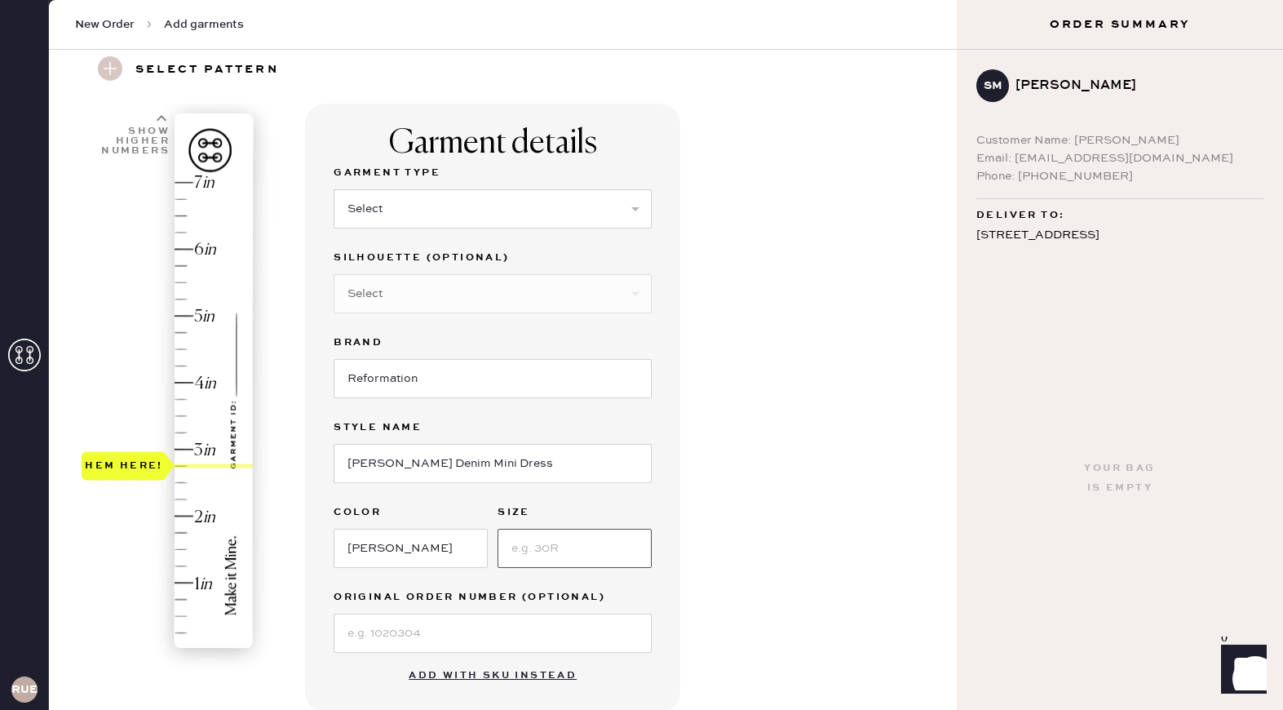
type input "XS"
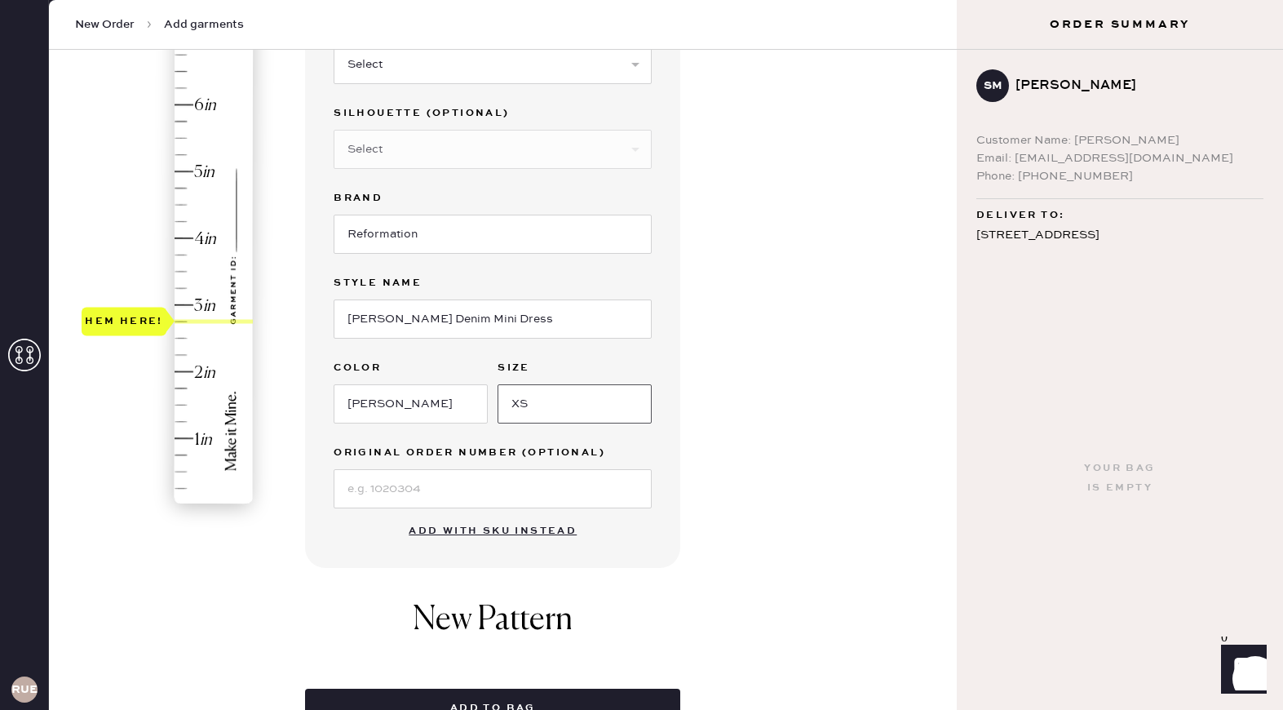
scroll to position [258, 0]
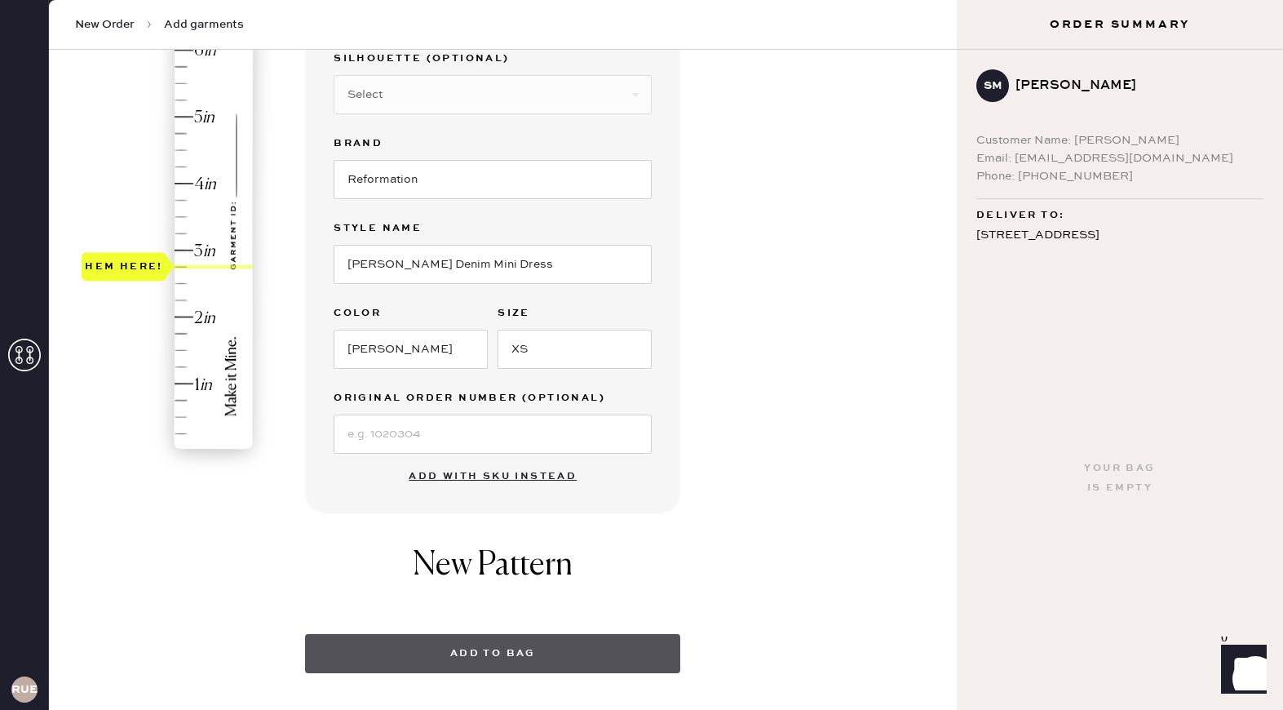
click at [498, 657] on button "Add to bag" at bounding box center [492, 653] width 375 height 39
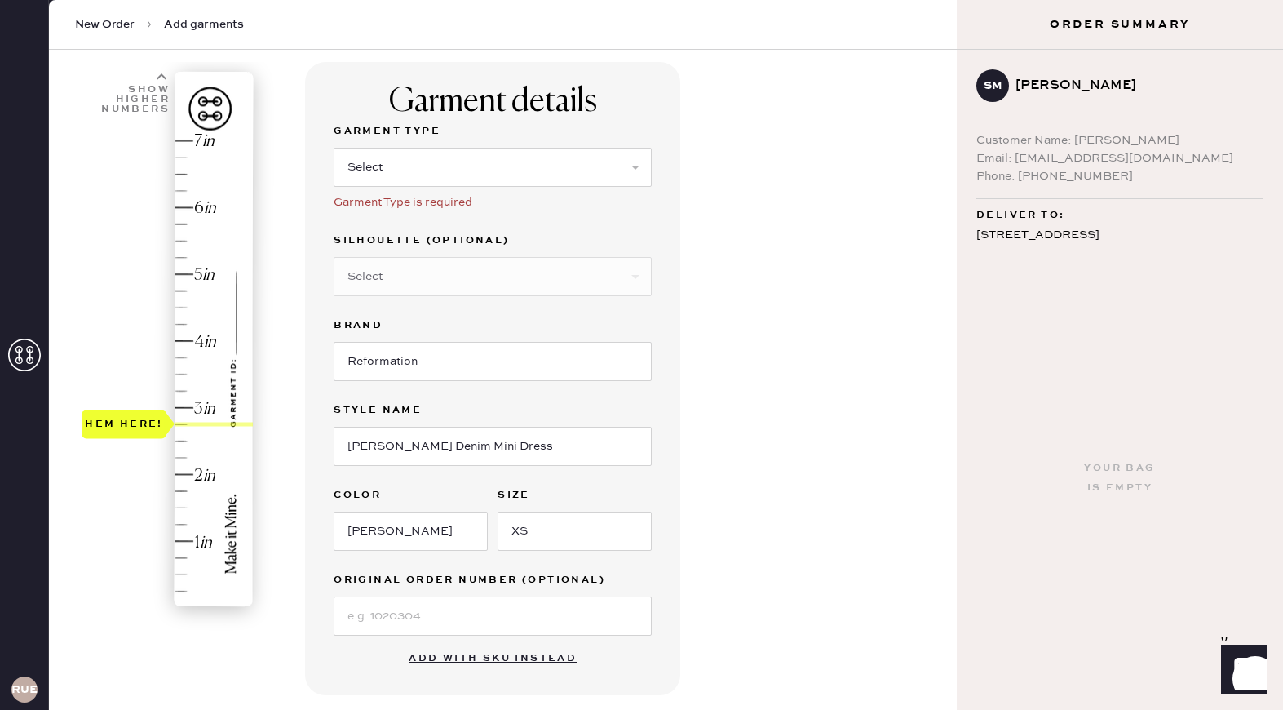
scroll to position [0, 0]
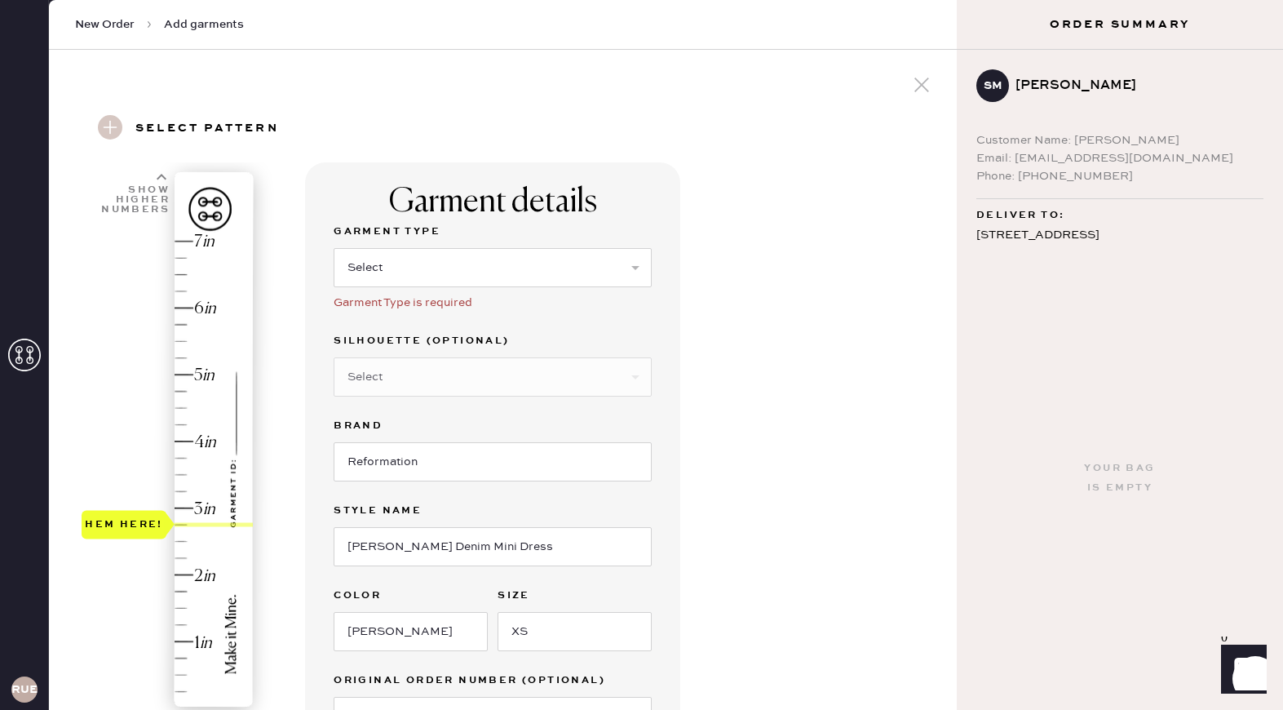
click at [576, 266] on select "Select Basic Skirt Jeans Leggings Pants Shorts Basic Sleeved Dress Basic Sleeve…" at bounding box center [493, 267] width 318 height 39
select select "7"
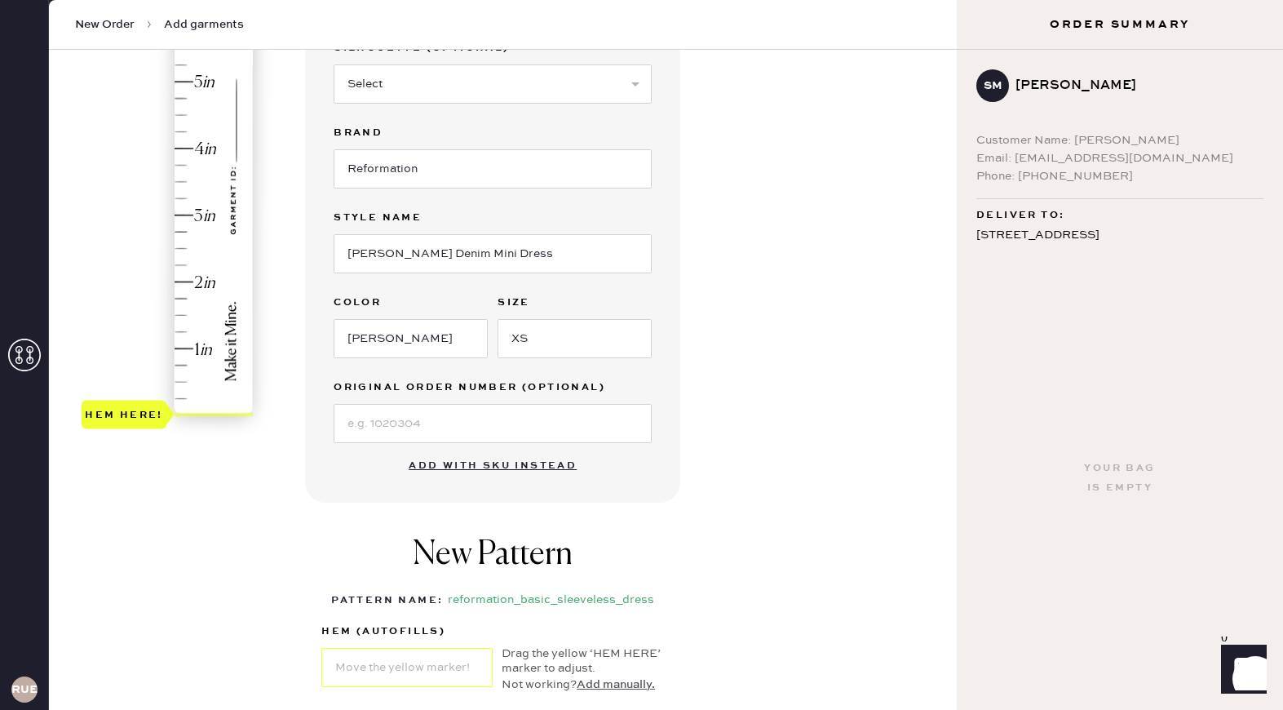
scroll to position [238, 0]
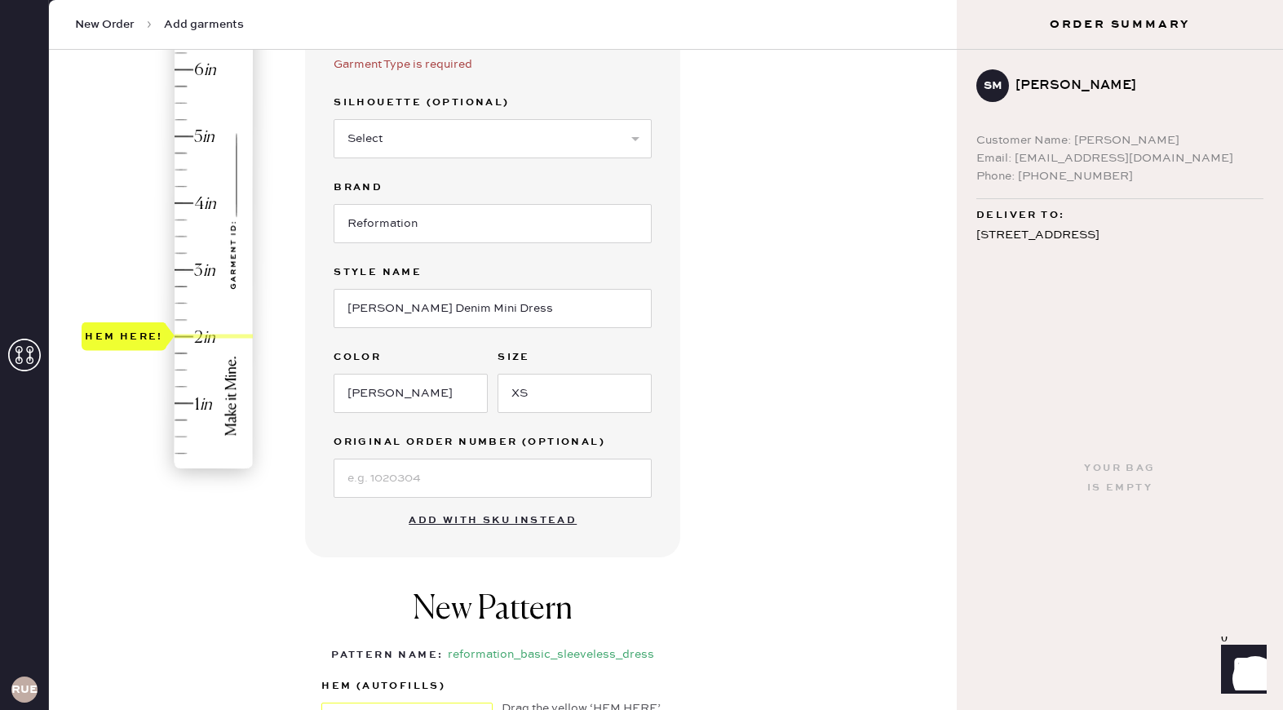
type input "2.75"
drag, startPoint x: 126, startPoint y: 462, endPoint x: 125, endPoint y: 280, distance: 181.9
click at [125, 280] on div "Hem here!" at bounding box center [124, 287] width 78 height 20
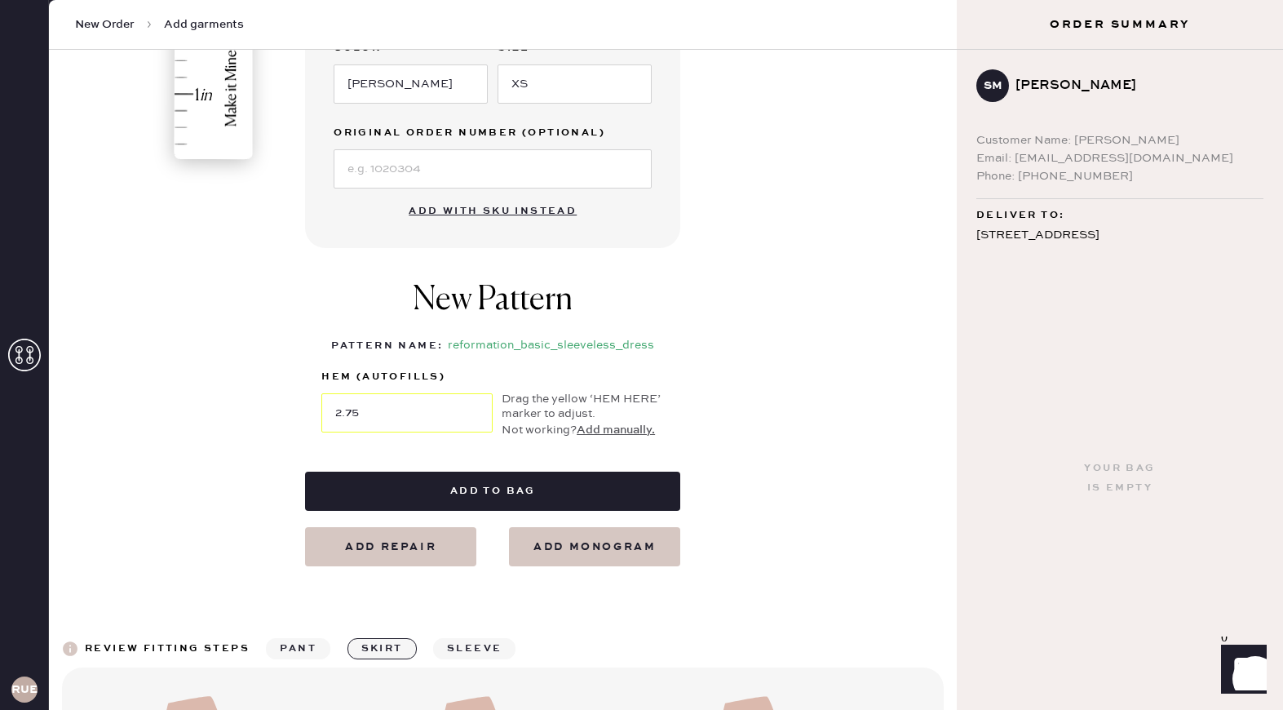
scroll to position [549, 0]
click at [404, 539] on button "Add repair" at bounding box center [390, 544] width 171 height 39
select select "7"
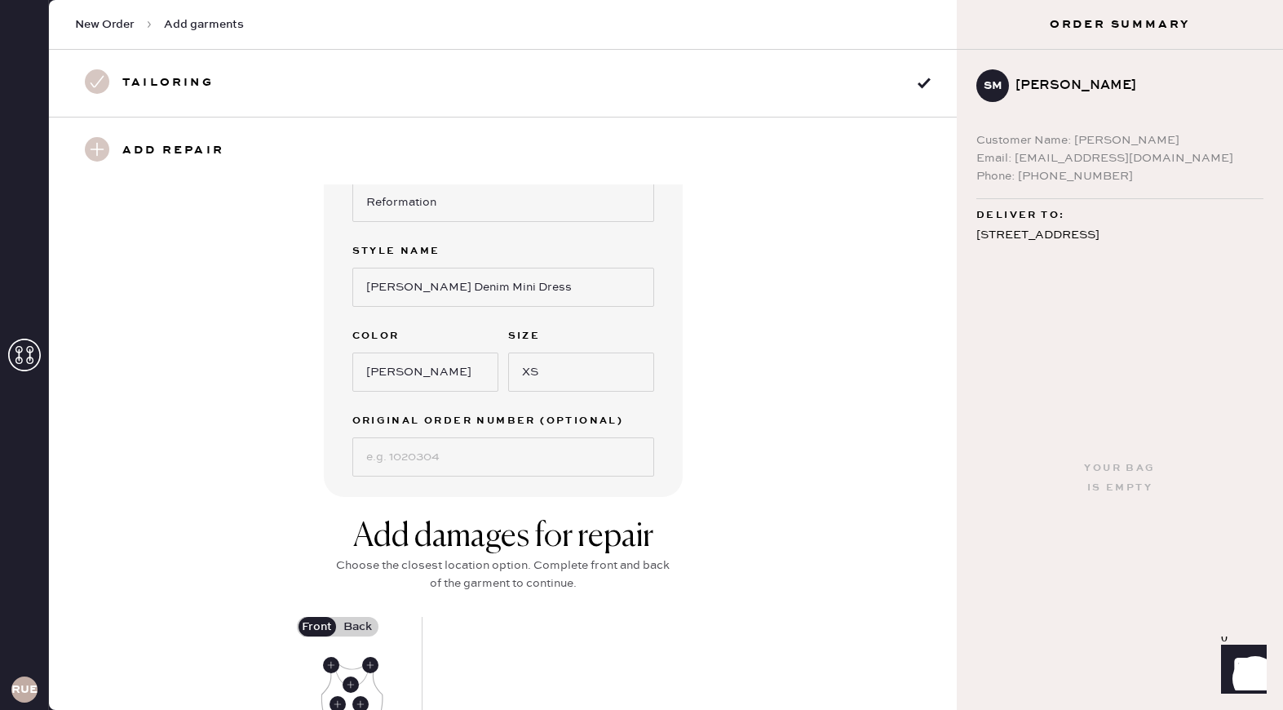
scroll to position [525, 0]
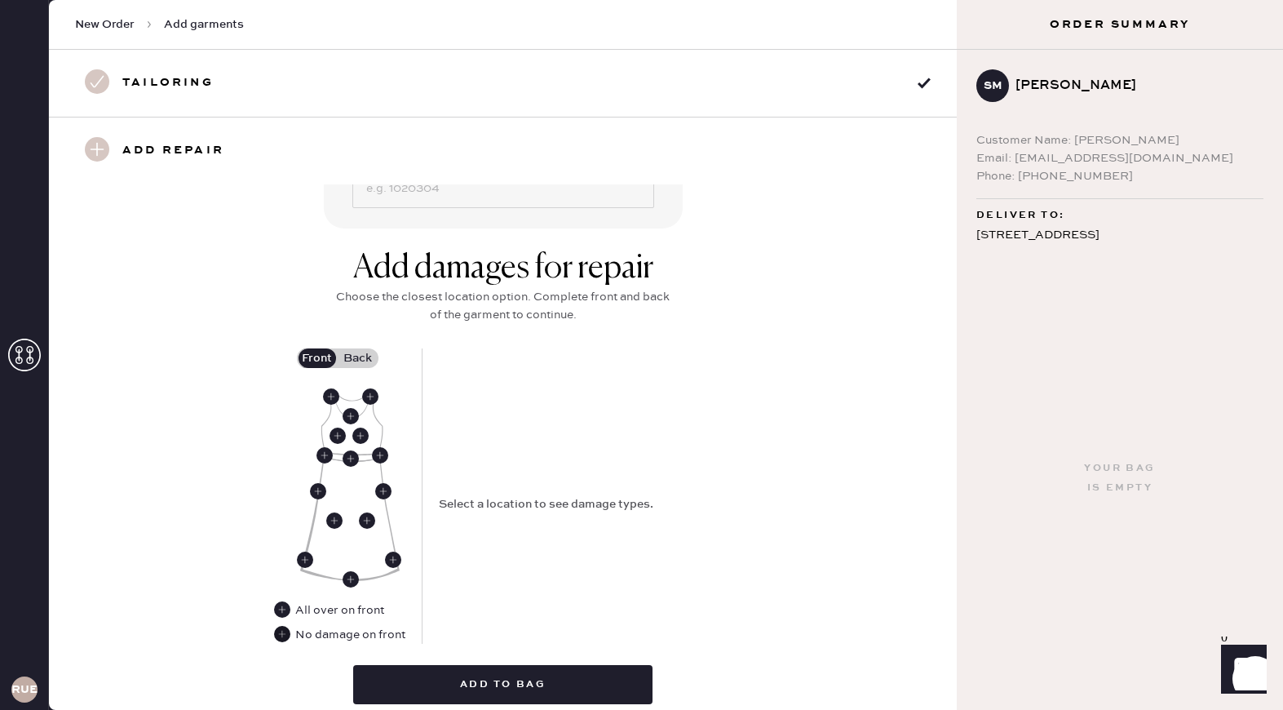
click at [285, 636] on use at bounding box center [282, 634] width 16 height 16
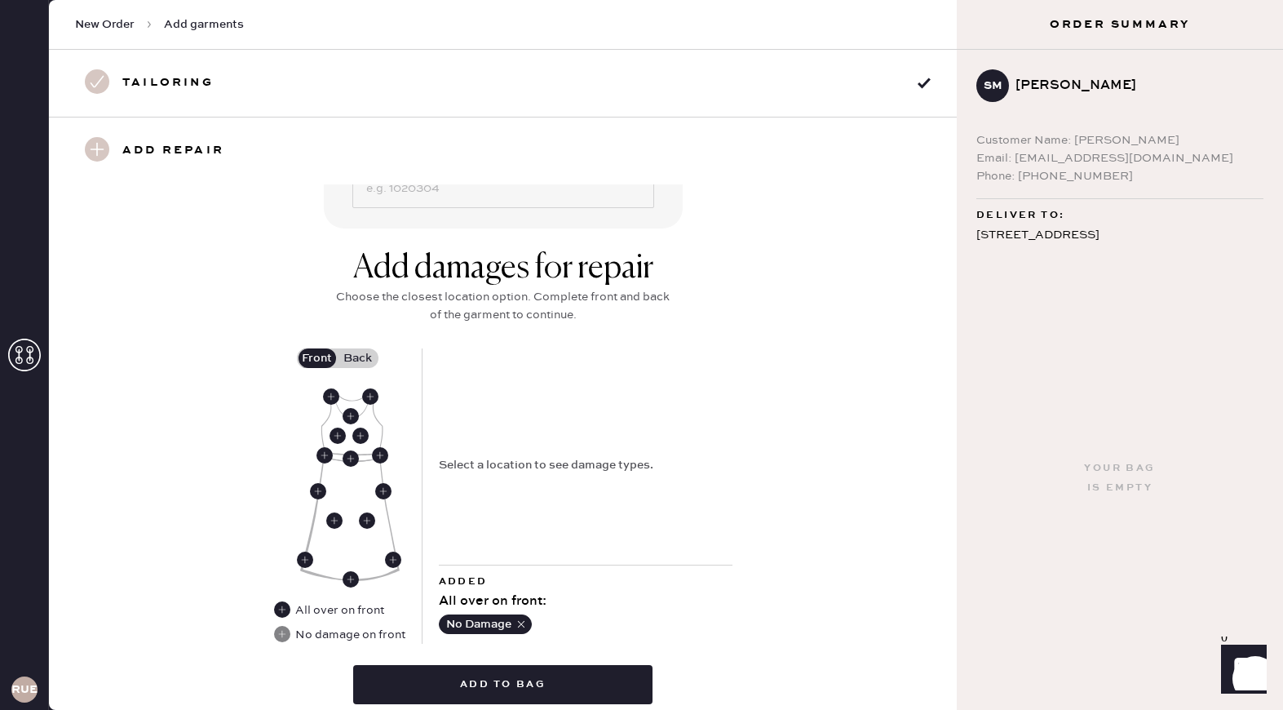
click at [363, 357] on label "Back" at bounding box center [358, 358] width 41 height 20
click at [358, 358] on input "Back" at bounding box center [358, 358] width 0 height 0
click at [363, 357] on label "Back" at bounding box center [358, 358] width 41 height 20
click at [358, 358] on input "Back" at bounding box center [358, 358] width 0 height 0
click at [325, 357] on label "Front" at bounding box center [317, 358] width 41 height 20
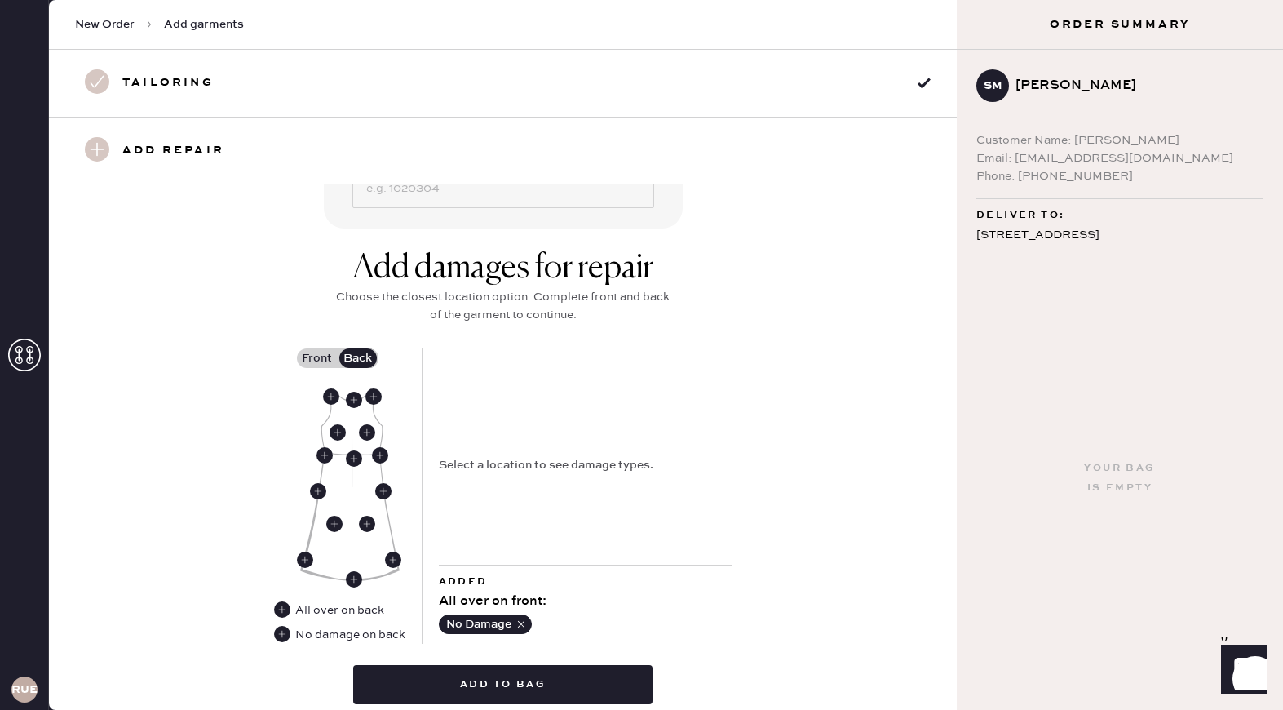
click at [317, 358] on input "Front" at bounding box center [317, 358] width 0 height 0
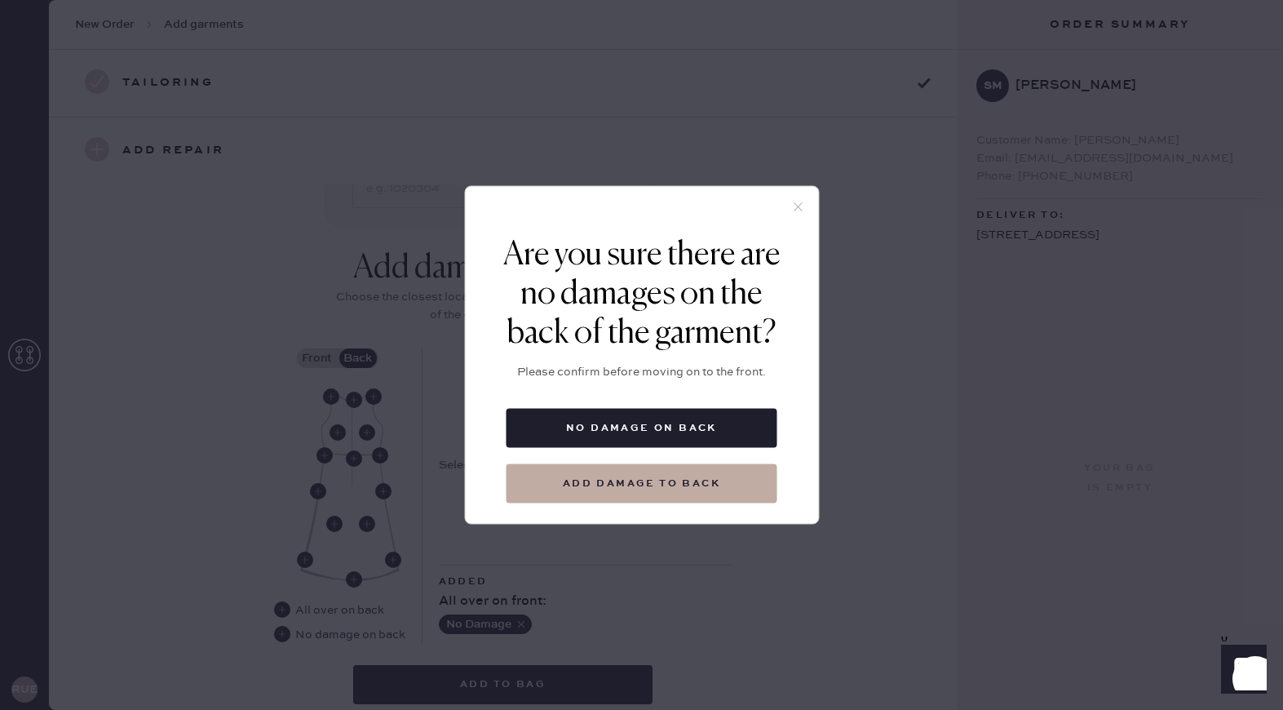
click at [798, 207] on use at bounding box center [798, 206] width 9 height 9
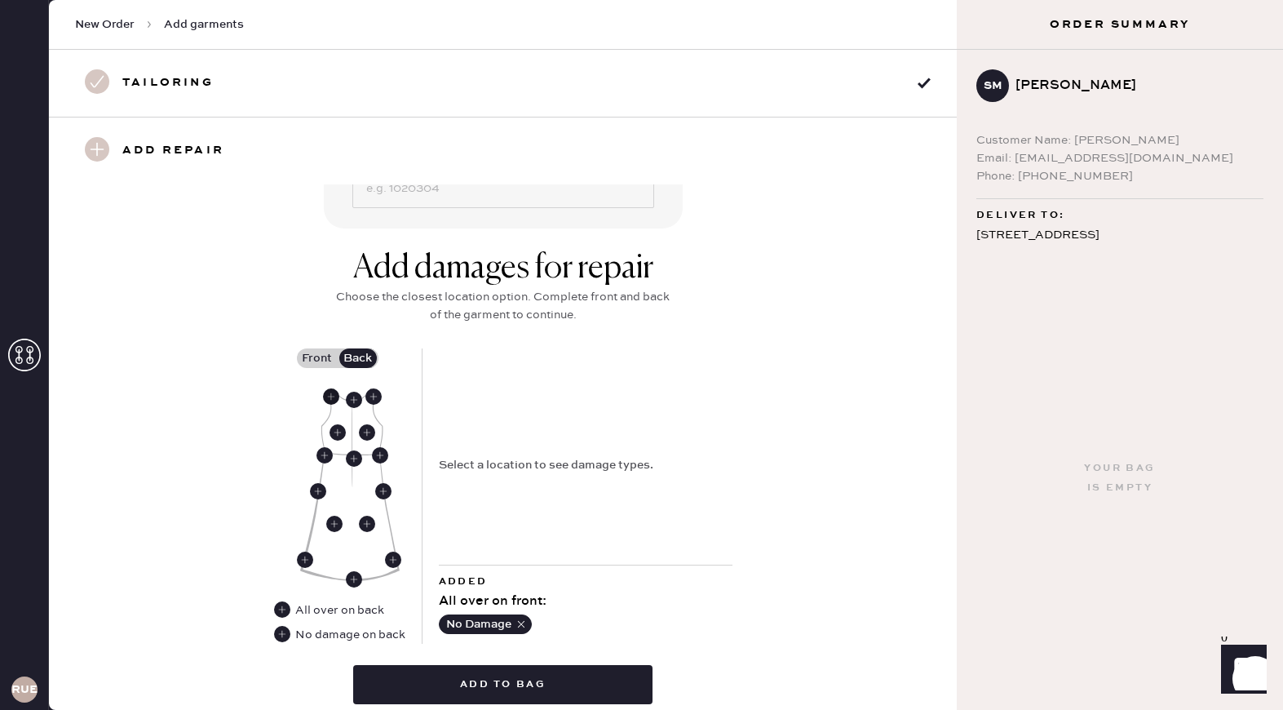
click at [327, 396] on use at bounding box center [331, 396] width 16 height 16
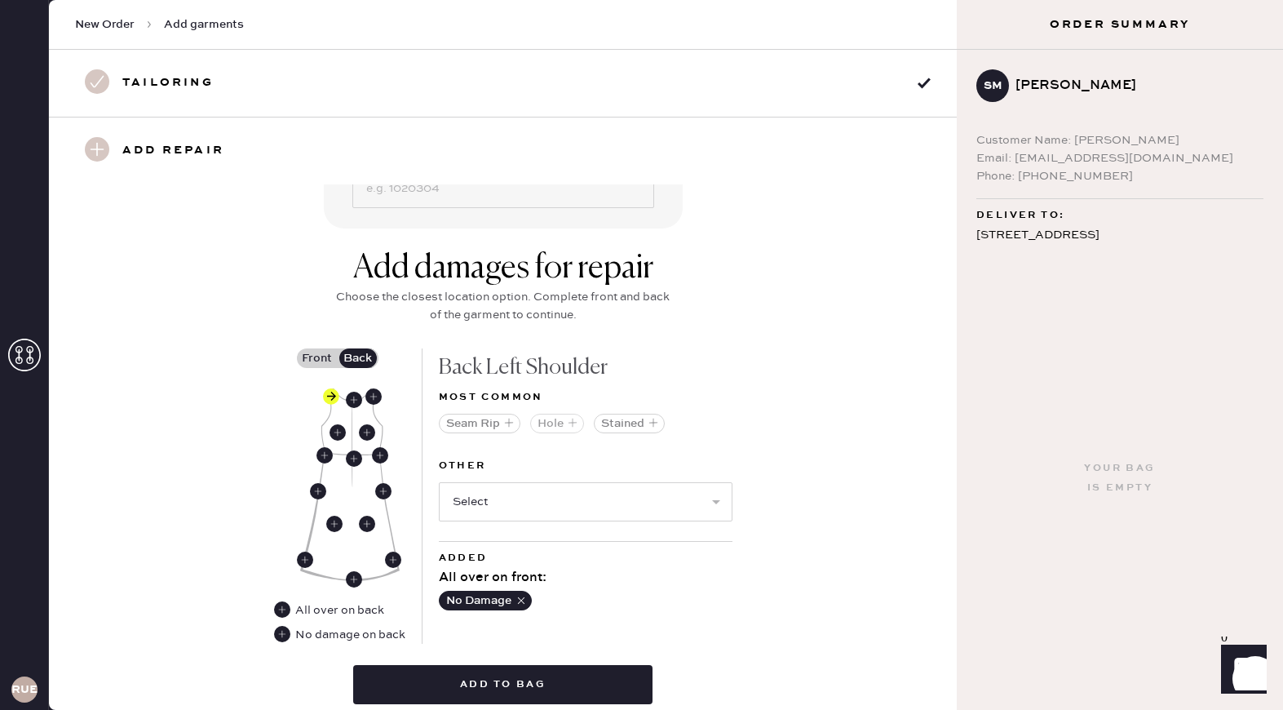
scroll to position [565, 0]
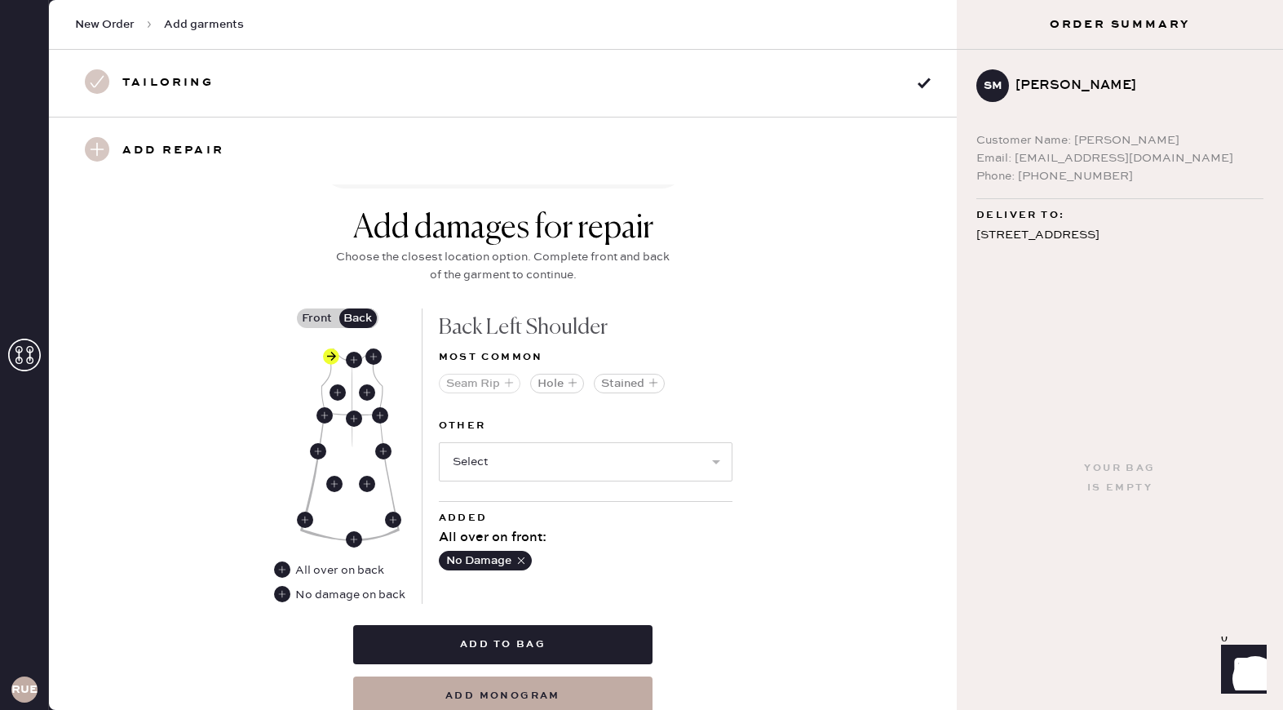
click at [483, 379] on button "Seam Rip" at bounding box center [480, 384] width 82 height 20
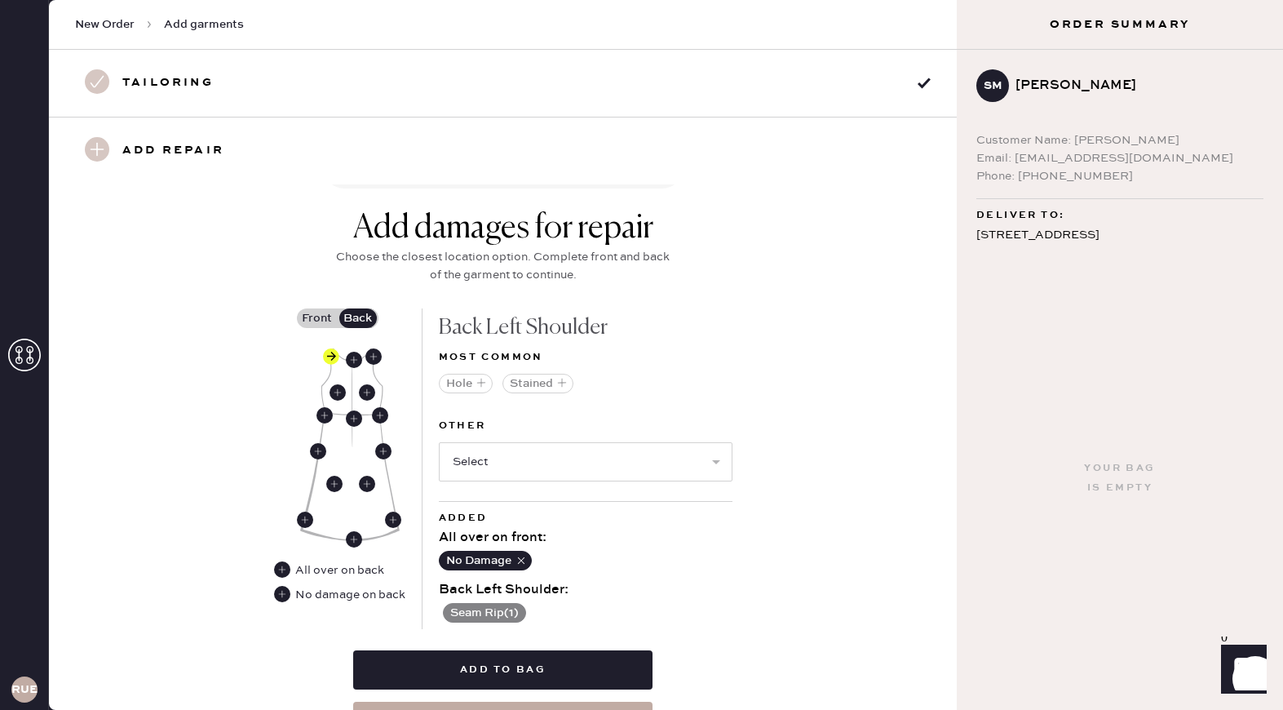
scroll to position [655, 0]
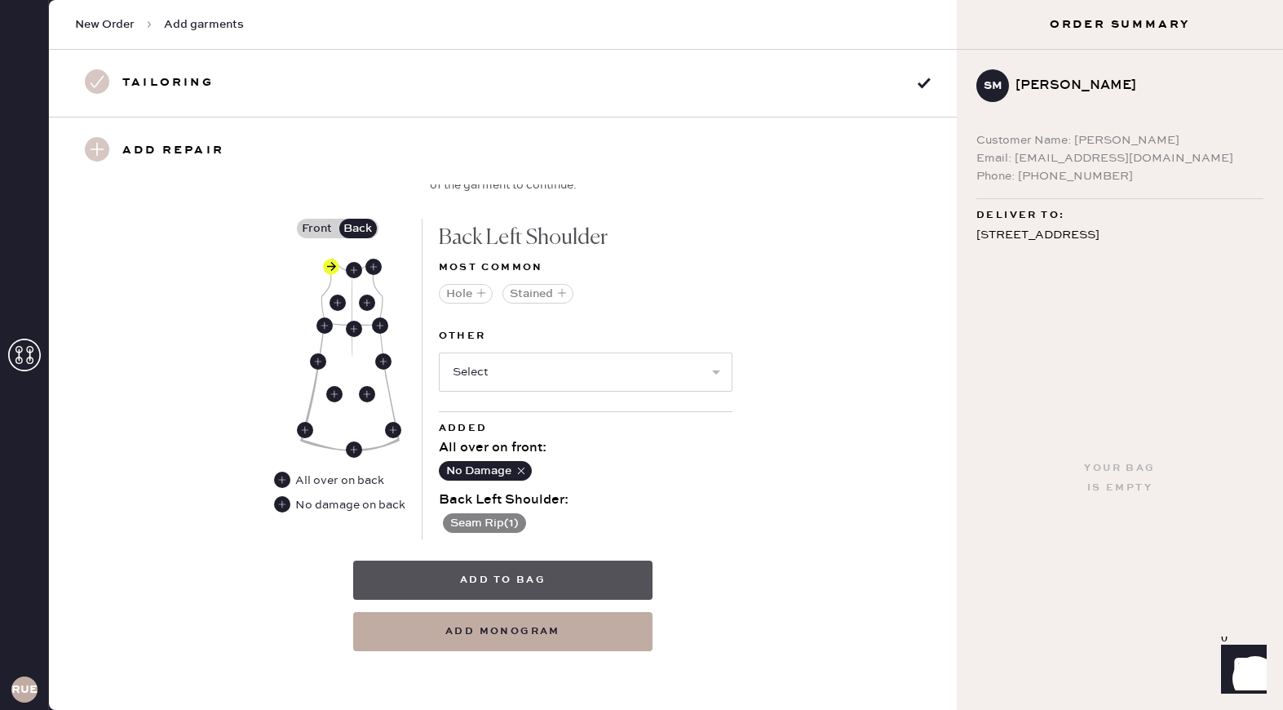
click at [498, 578] on button "Add to bag" at bounding box center [502, 579] width 299 height 39
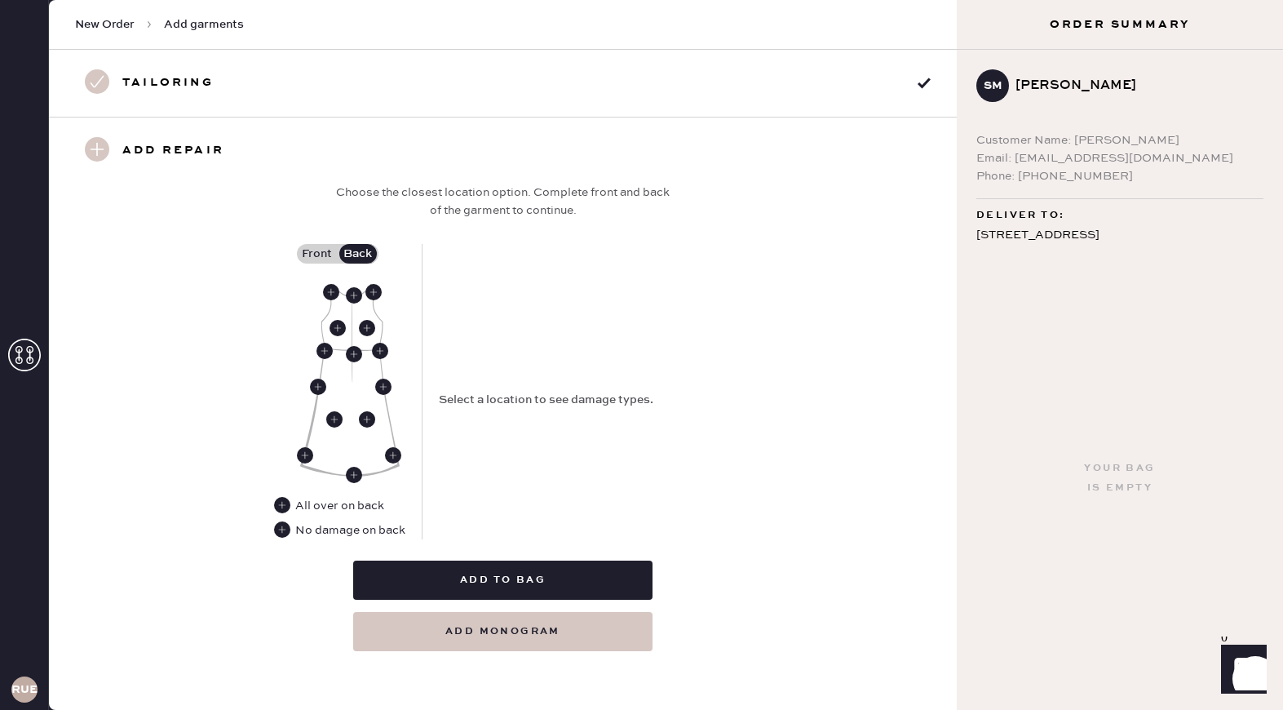
scroll to position [82, 0]
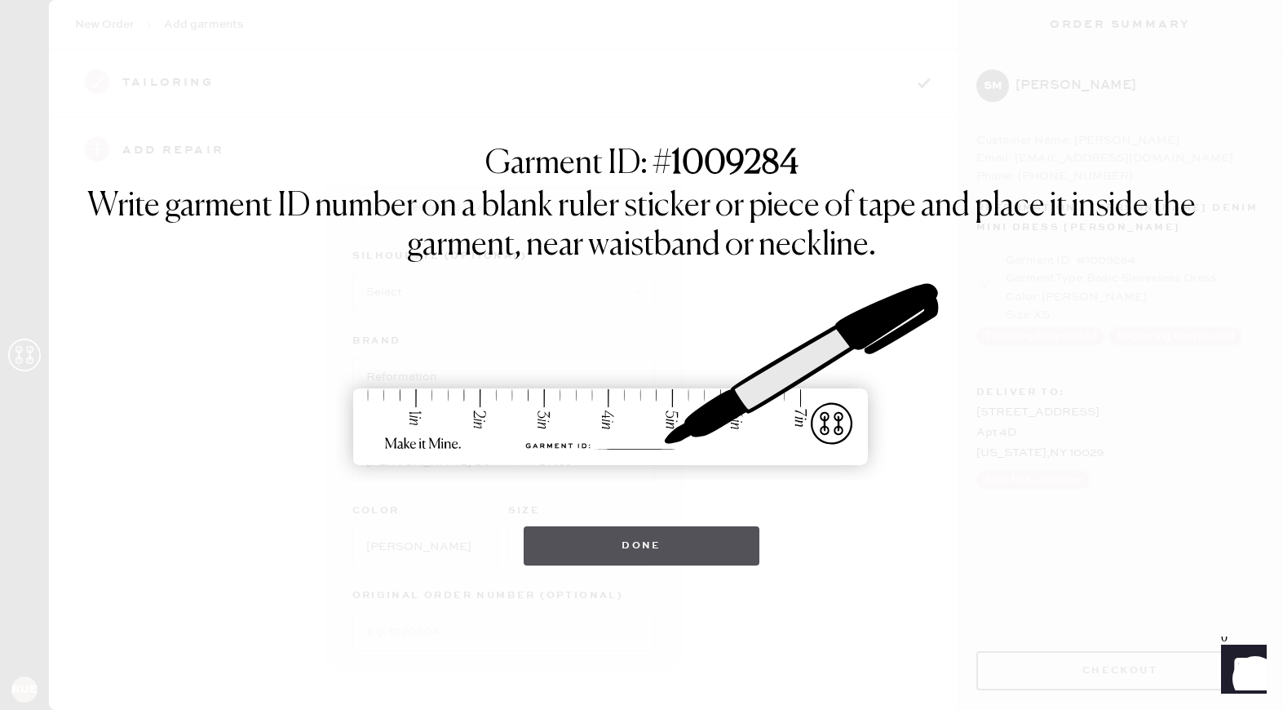
click at [634, 551] on button "Done" at bounding box center [642, 545] width 236 height 39
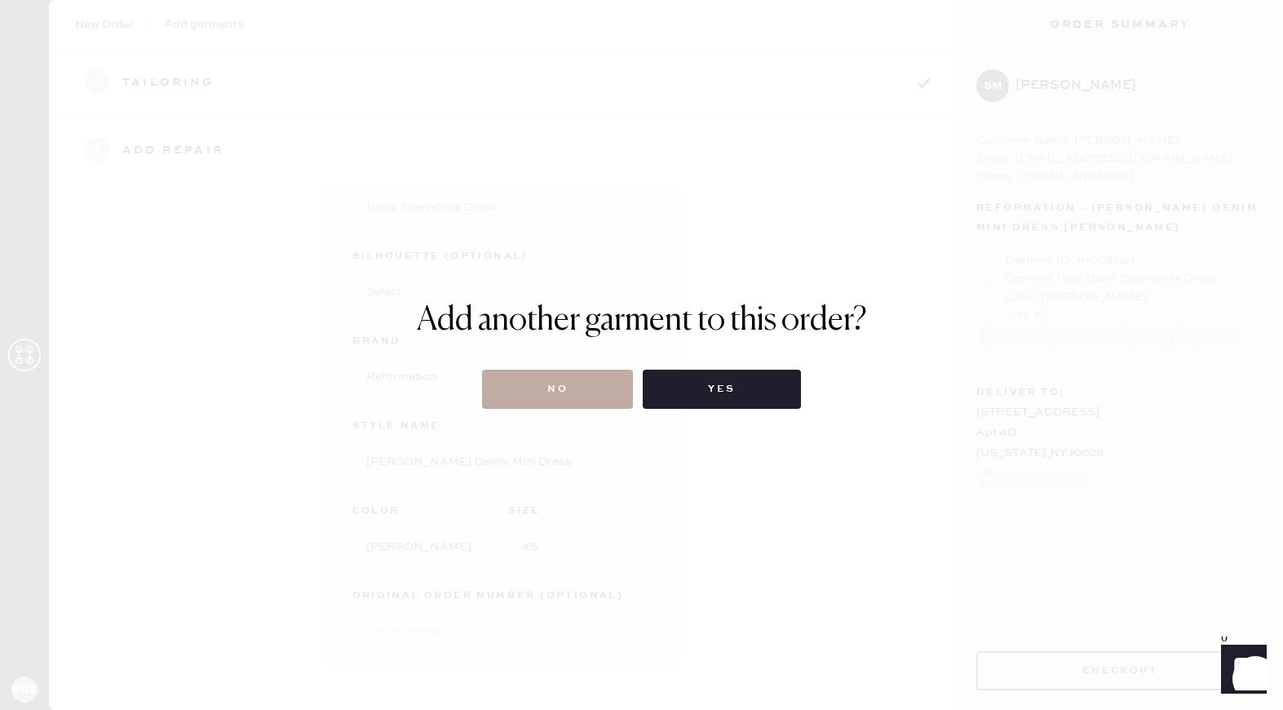
click at [583, 391] on button "No" at bounding box center [557, 389] width 151 height 39
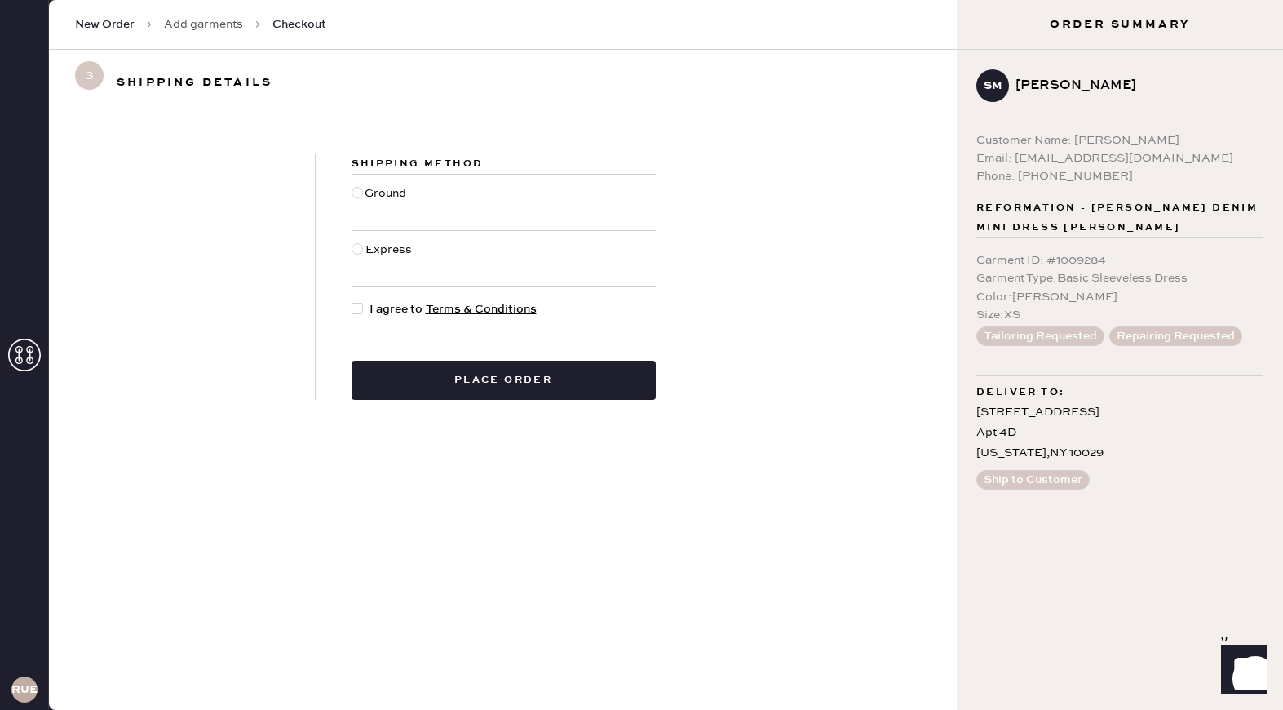
click at [359, 190] on div at bounding box center [357, 192] width 11 height 11
click at [352, 185] on input "Ground" at bounding box center [352, 184] width 1 height 1
radio input "true"
click at [360, 307] on div at bounding box center [357, 308] width 11 height 11
click at [352, 301] on input "I agree to Terms & Conditions" at bounding box center [352, 300] width 1 height 1
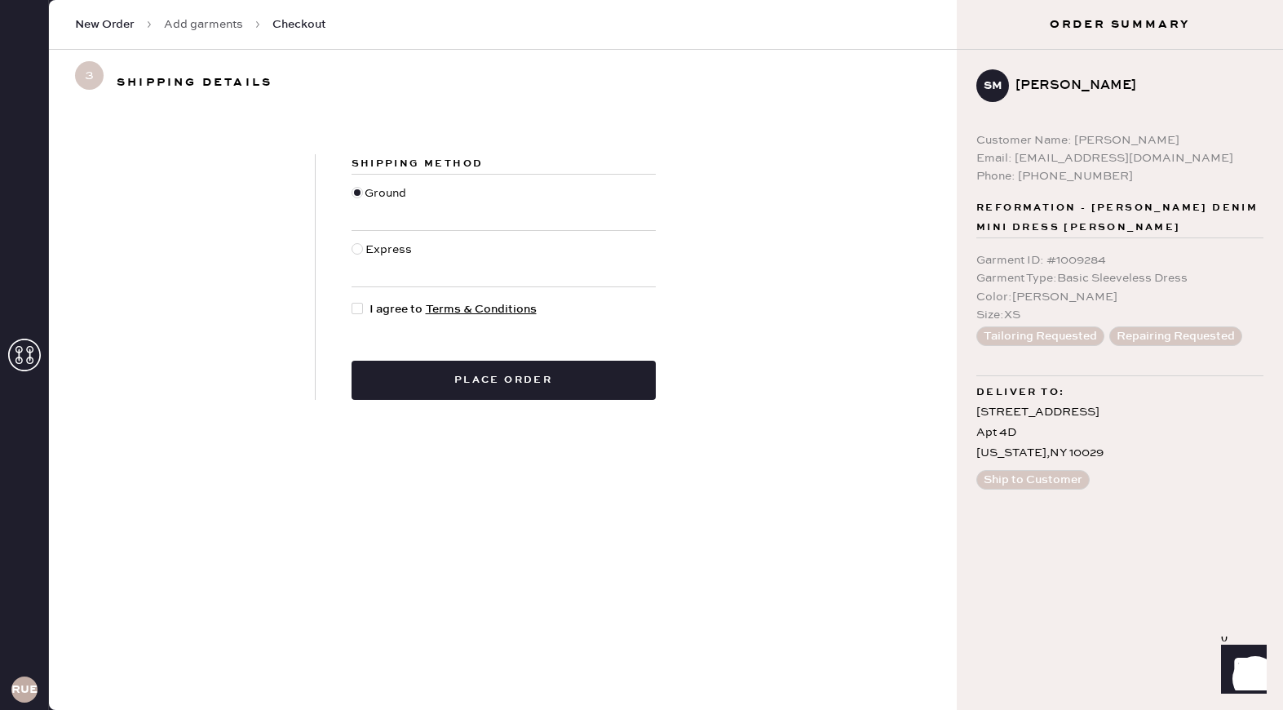
checkbox input "true"
click at [556, 383] on button "Place order" at bounding box center [504, 380] width 304 height 39
